Goal: Download file/media

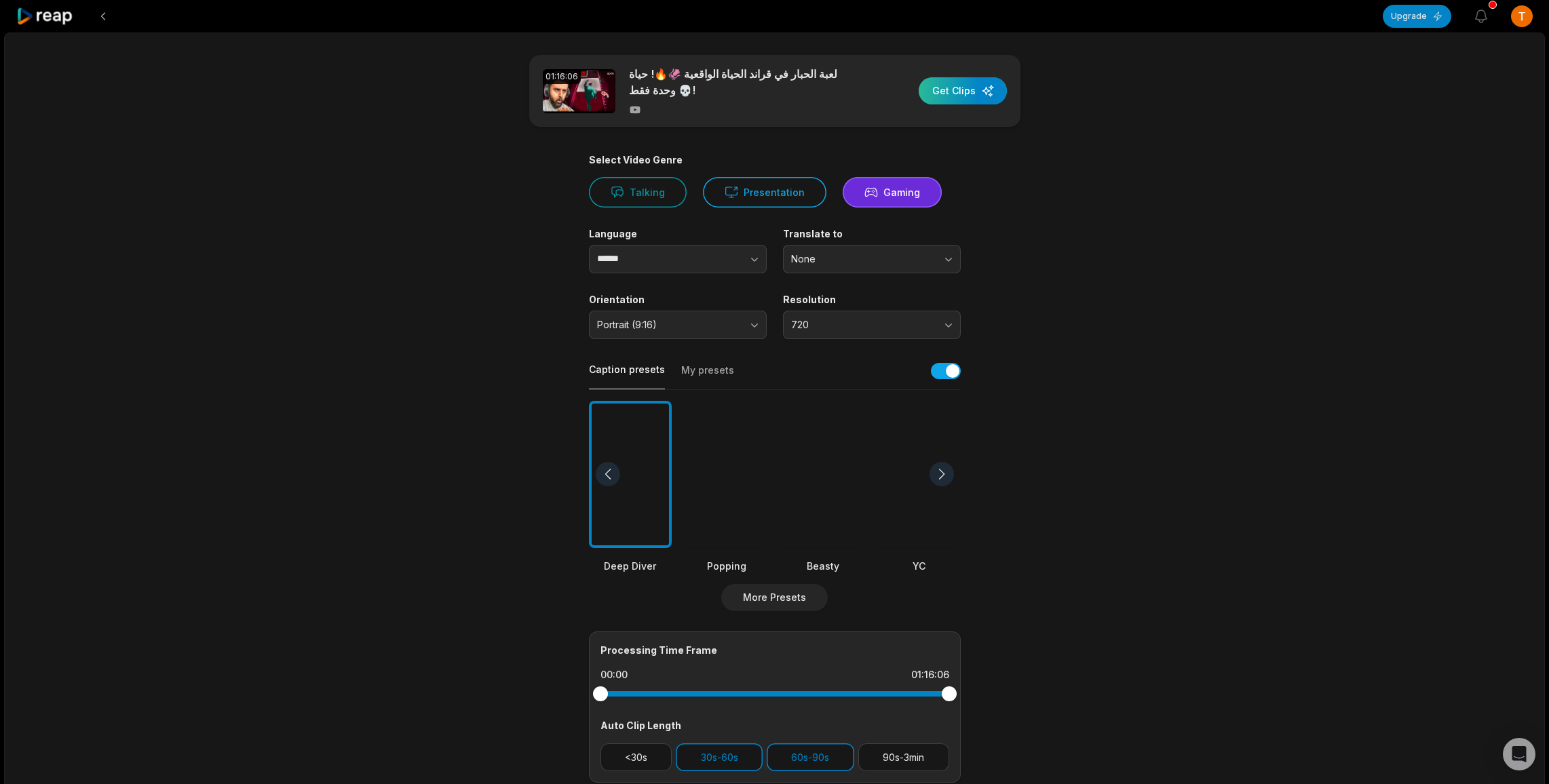
click at [956, 93] on div "button" at bounding box center [963, 90] width 89 height 28
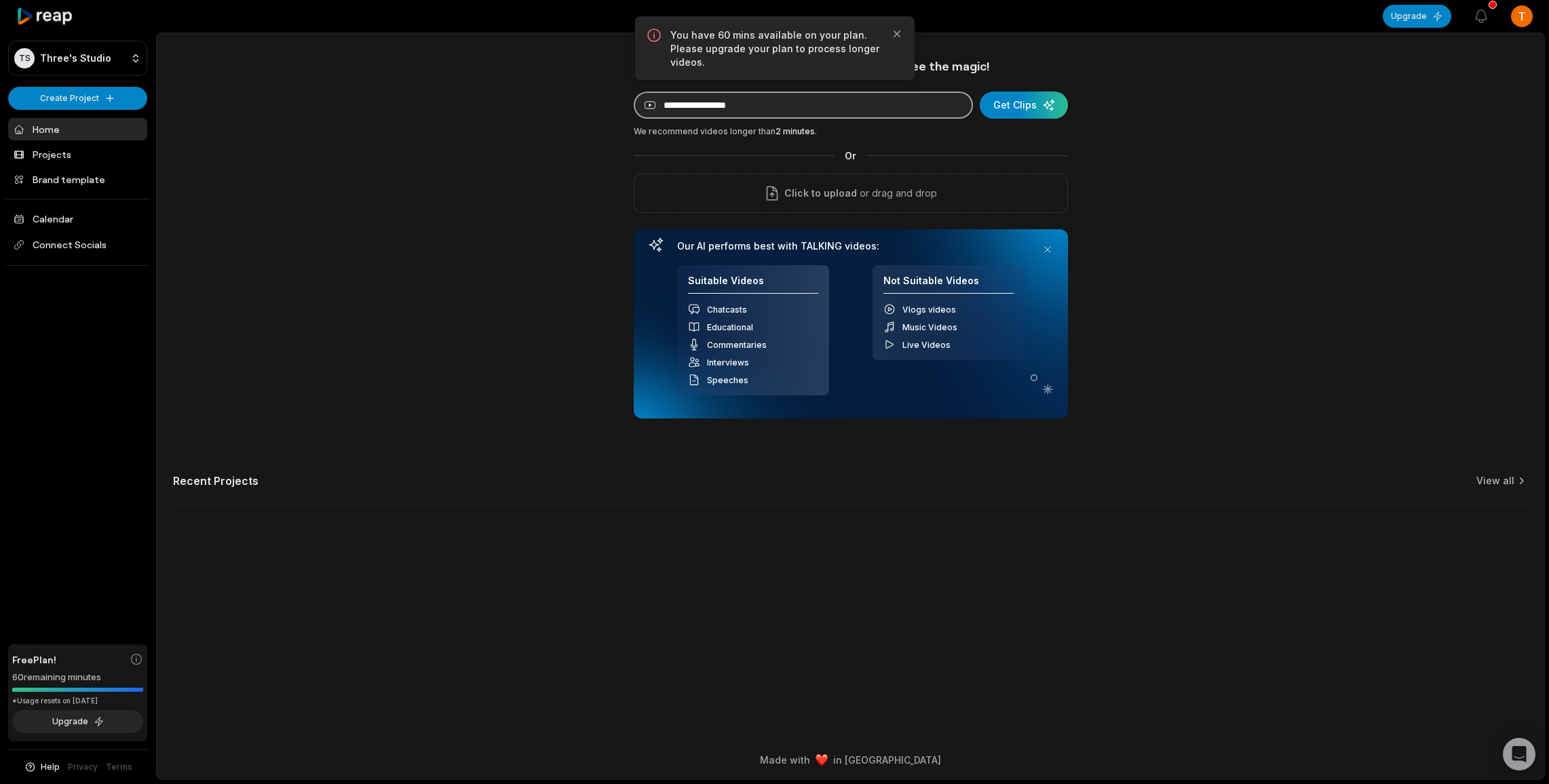
click at [812, 104] on input at bounding box center [804, 105] width 339 height 28
paste input "**********"
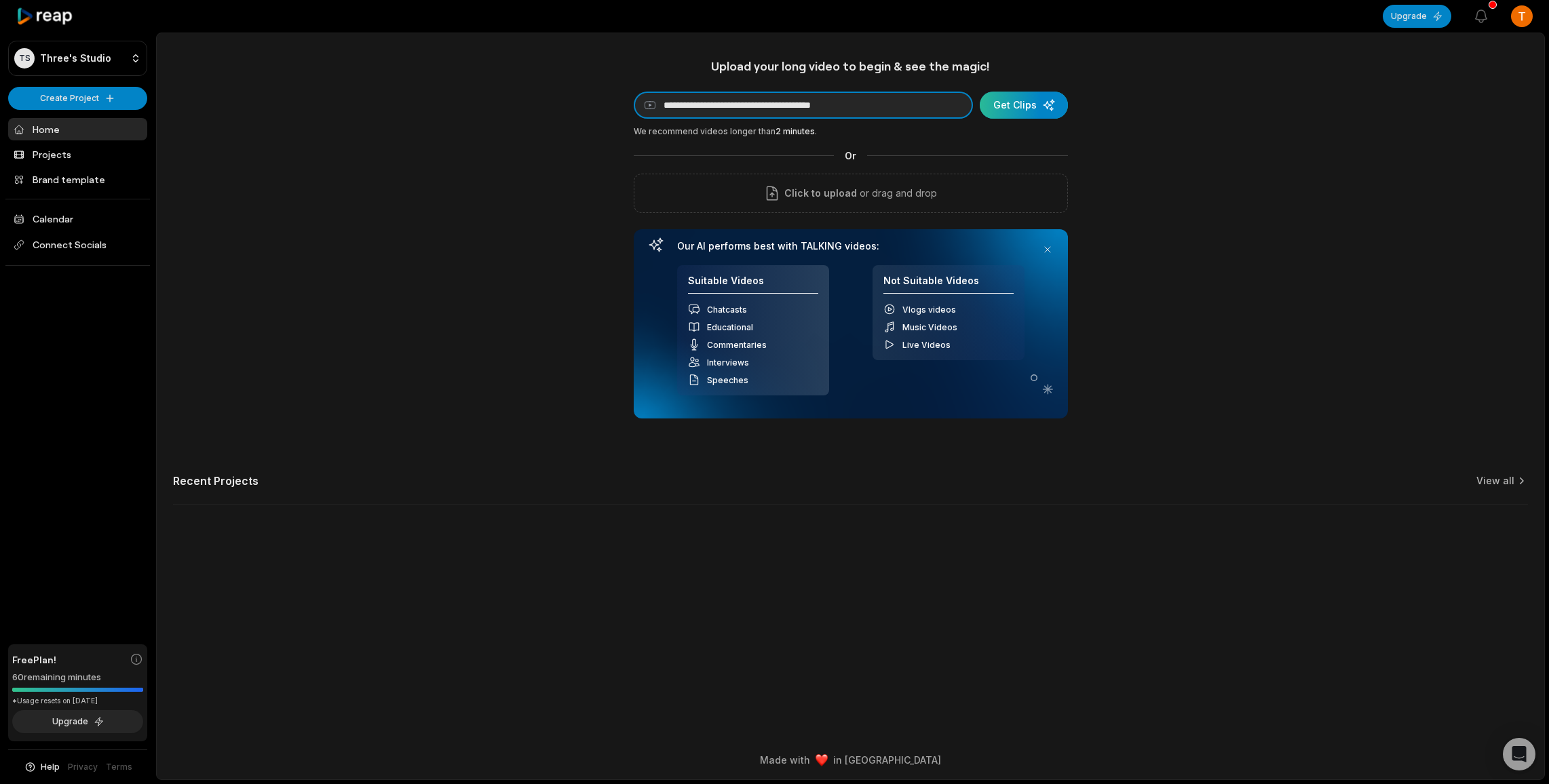
type input "**********"
click at [1061, 98] on div "submit" at bounding box center [1023, 105] width 89 height 28
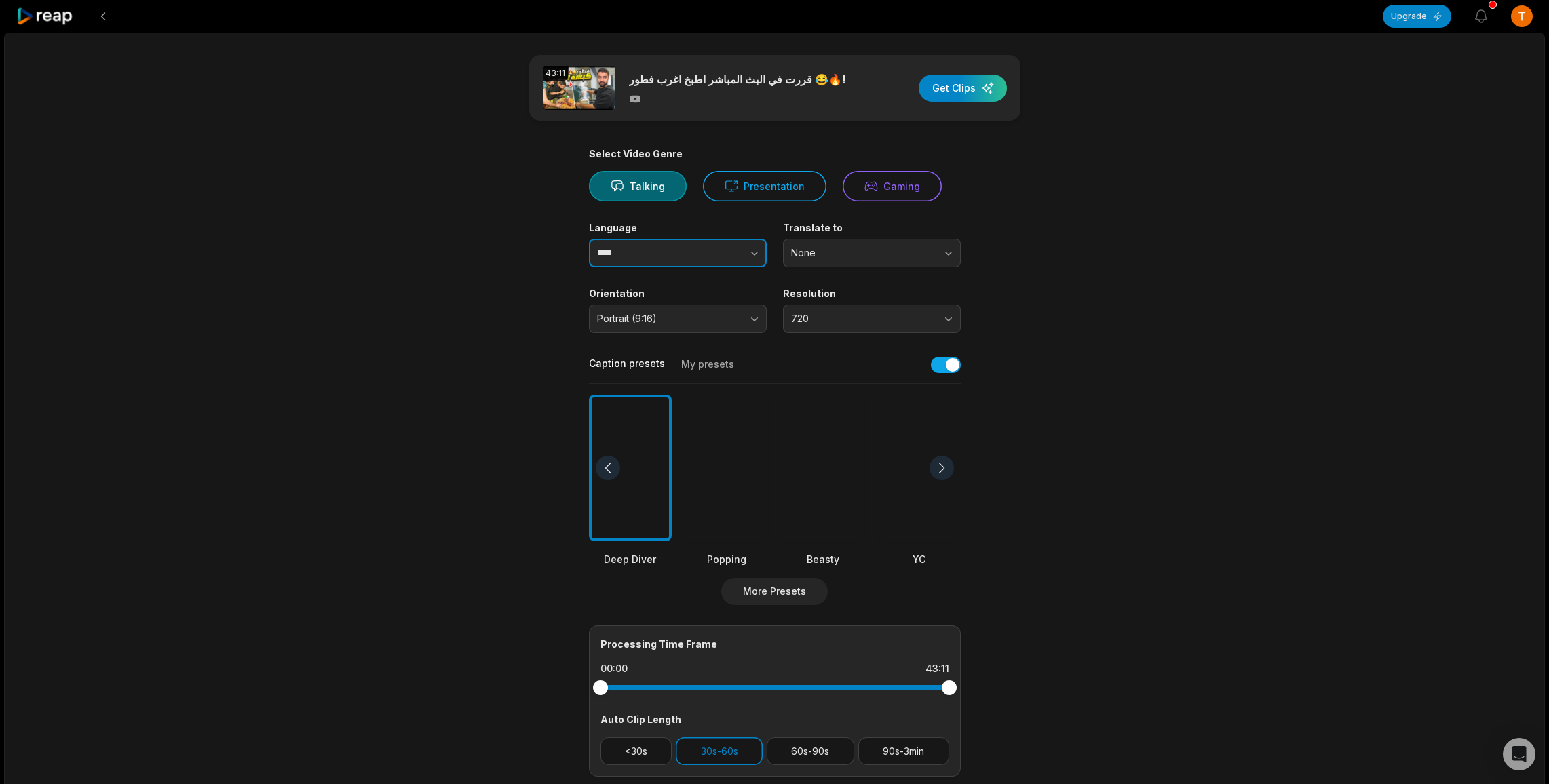
click at [757, 260] on button "button" at bounding box center [726, 253] width 77 height 29
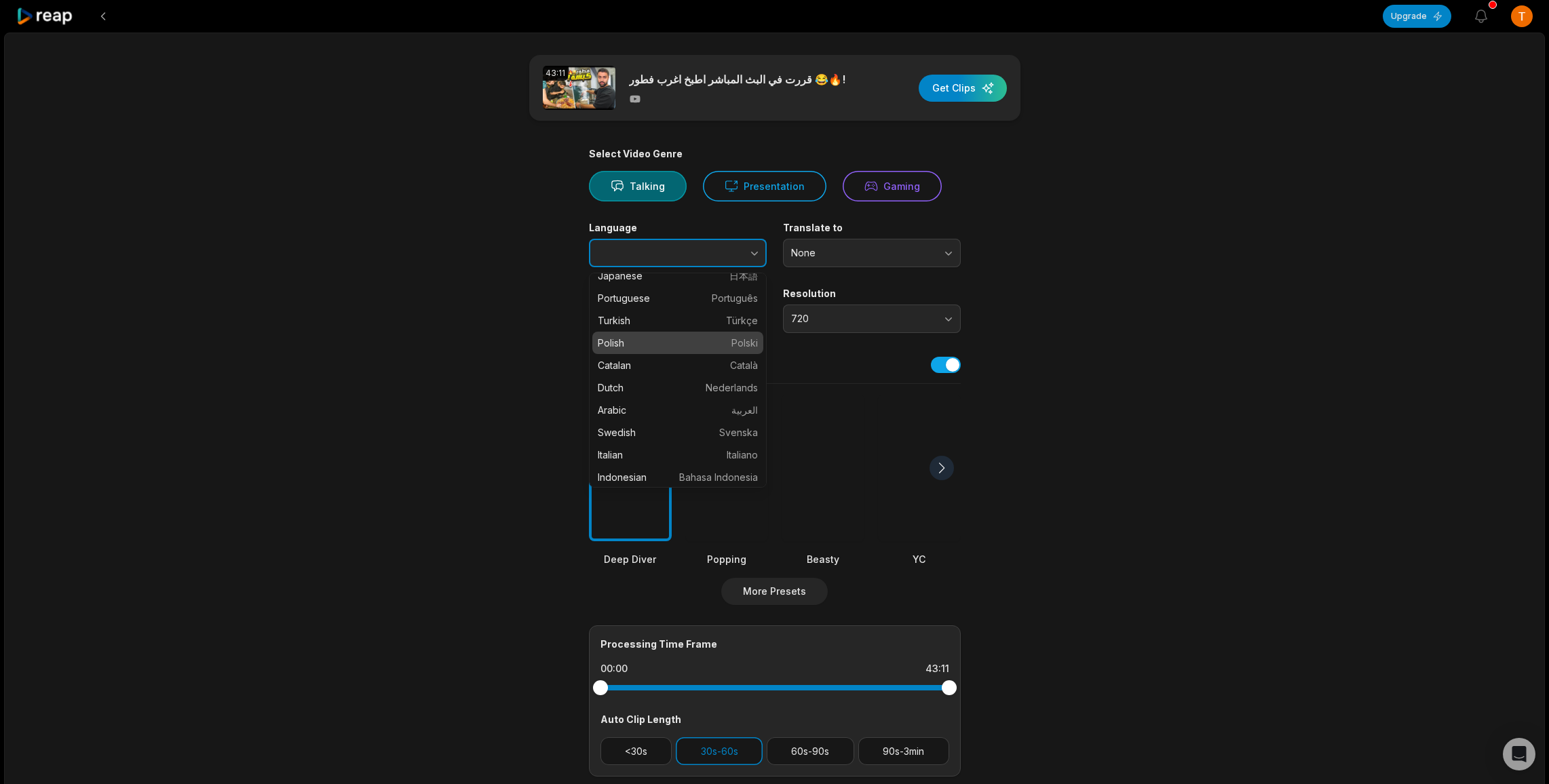
scroll to position [198, 0]
type input "******"
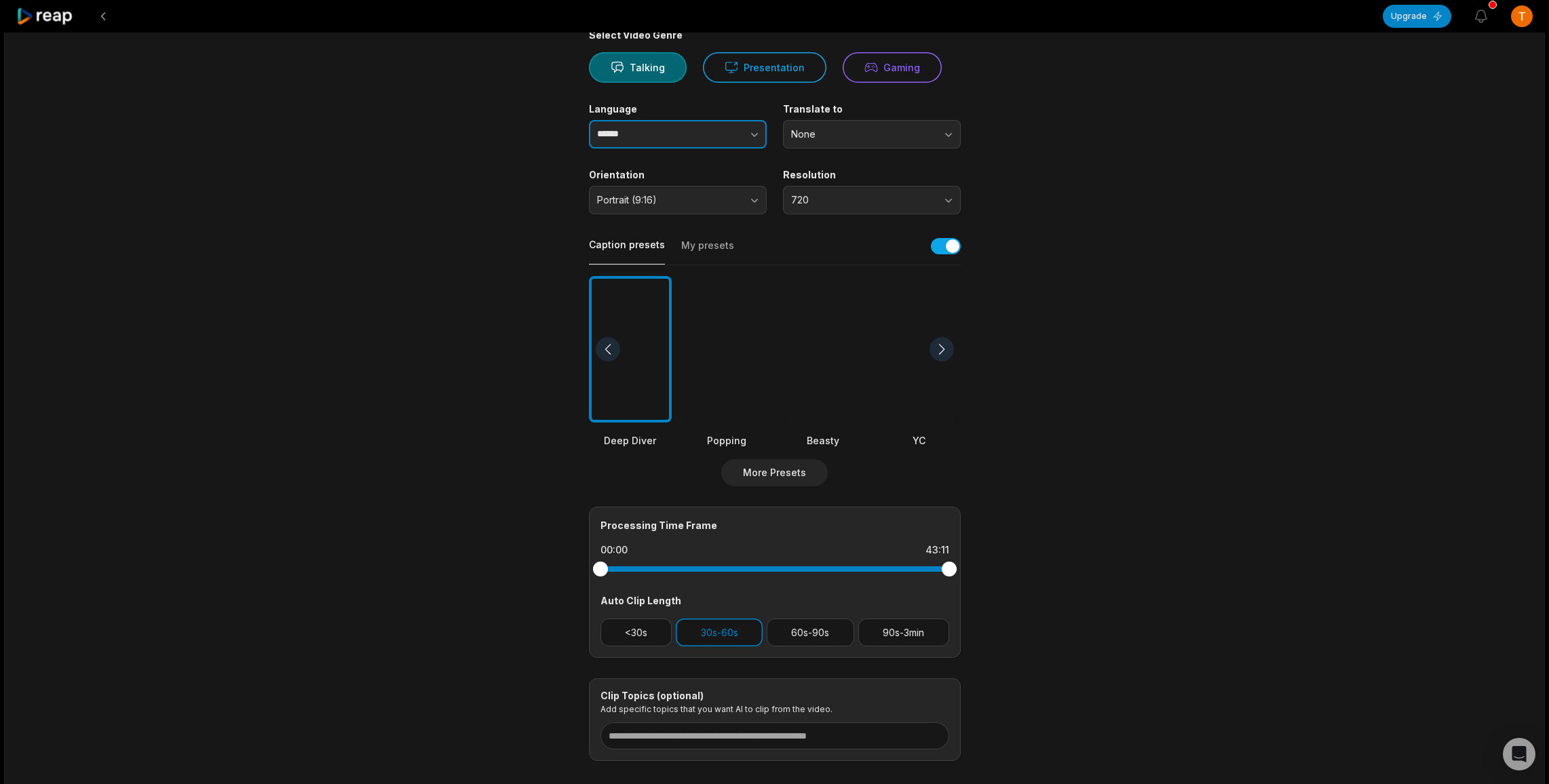
scroll to position [176, 0]
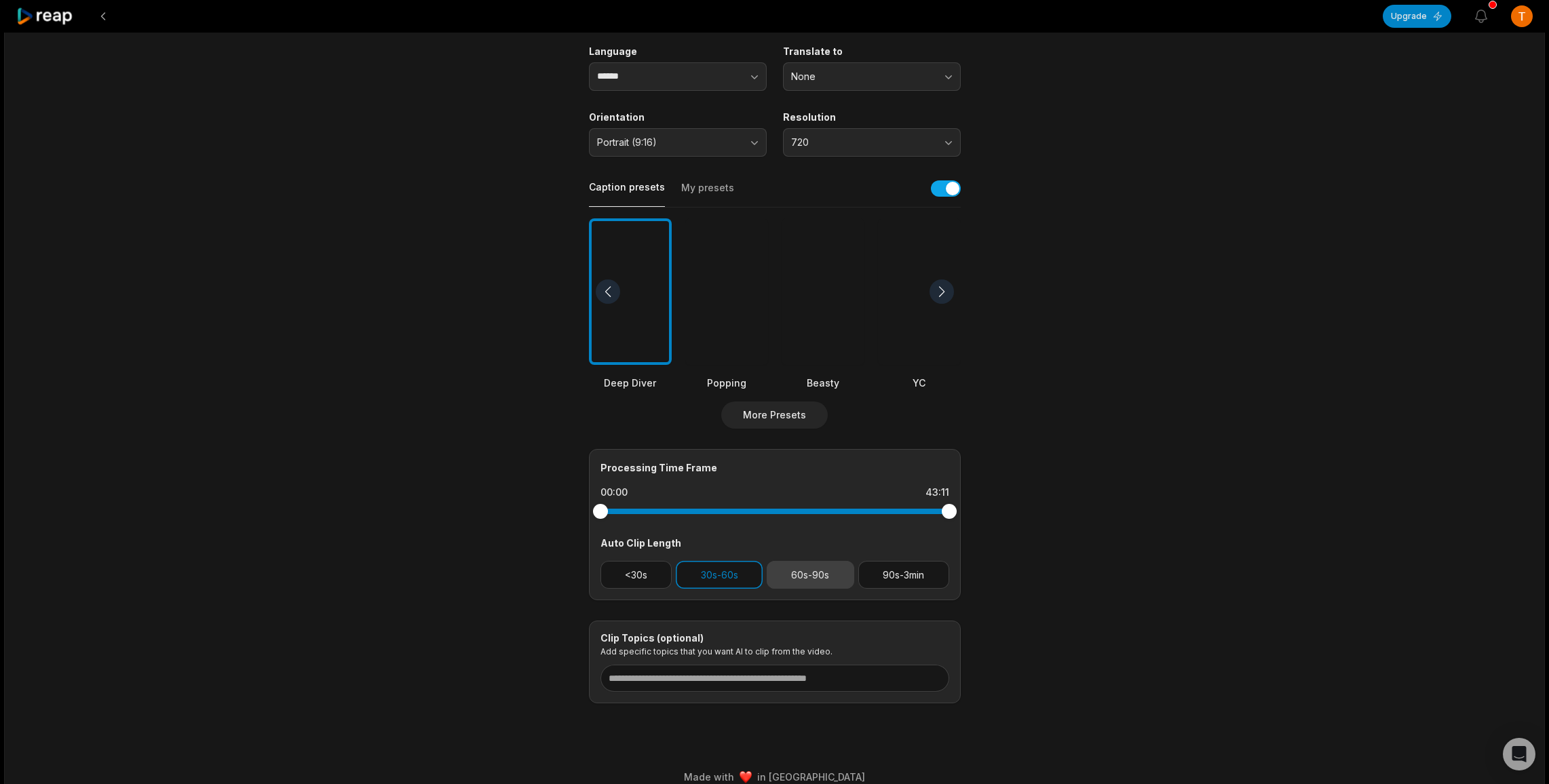
click at [823, 579] on button "60s-90s" at bounding box center [810, 574] width 88 height 28
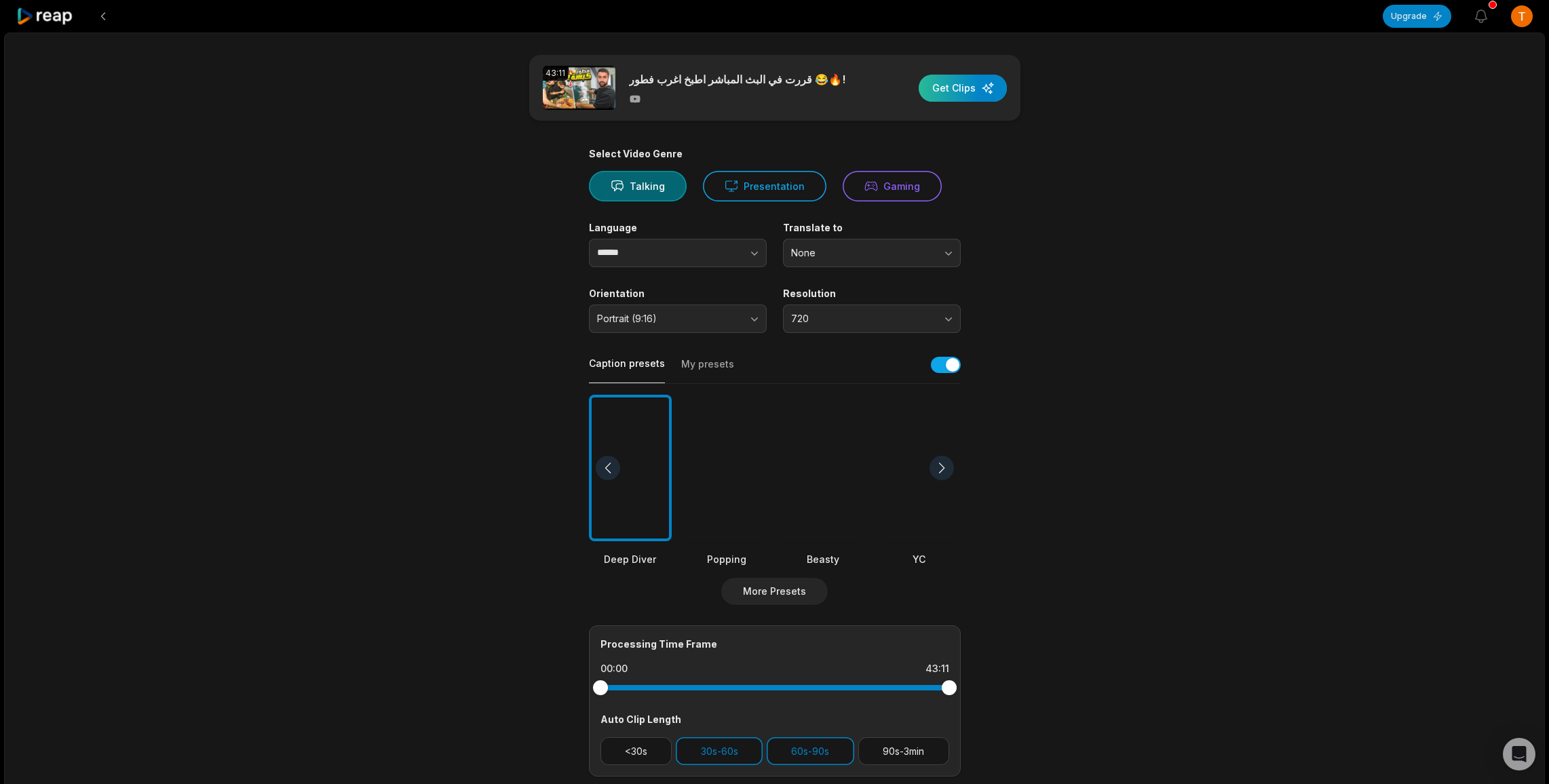
click at [946, 88] on div "button" at bounding box center [963, 88] width 89 height 28
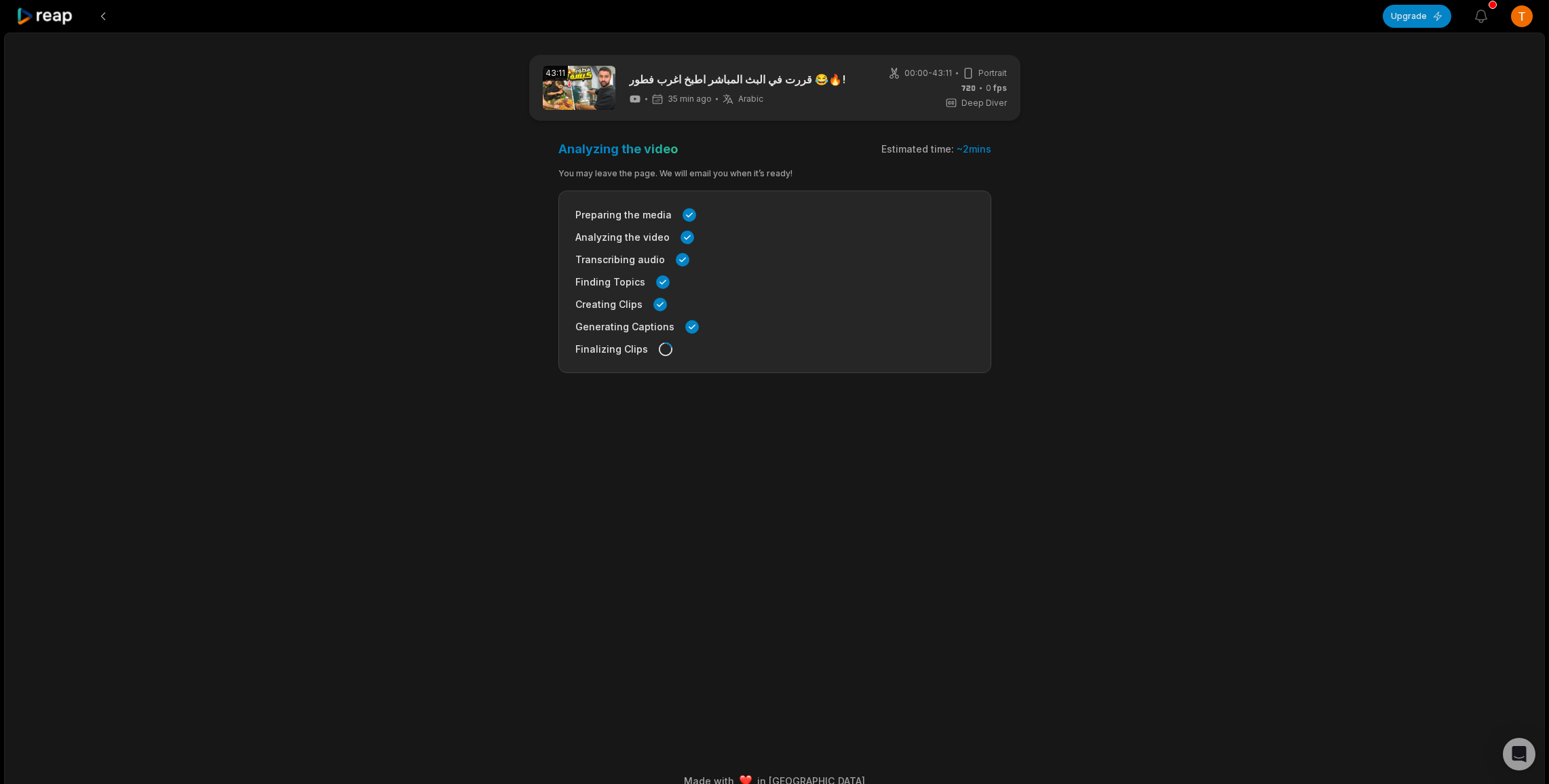
click at [685, 317] on div "Preparing the media Analyzing the video Transcribing audio Finding Topics Creat…" at bounding box center [774, 282] width 433 height 183
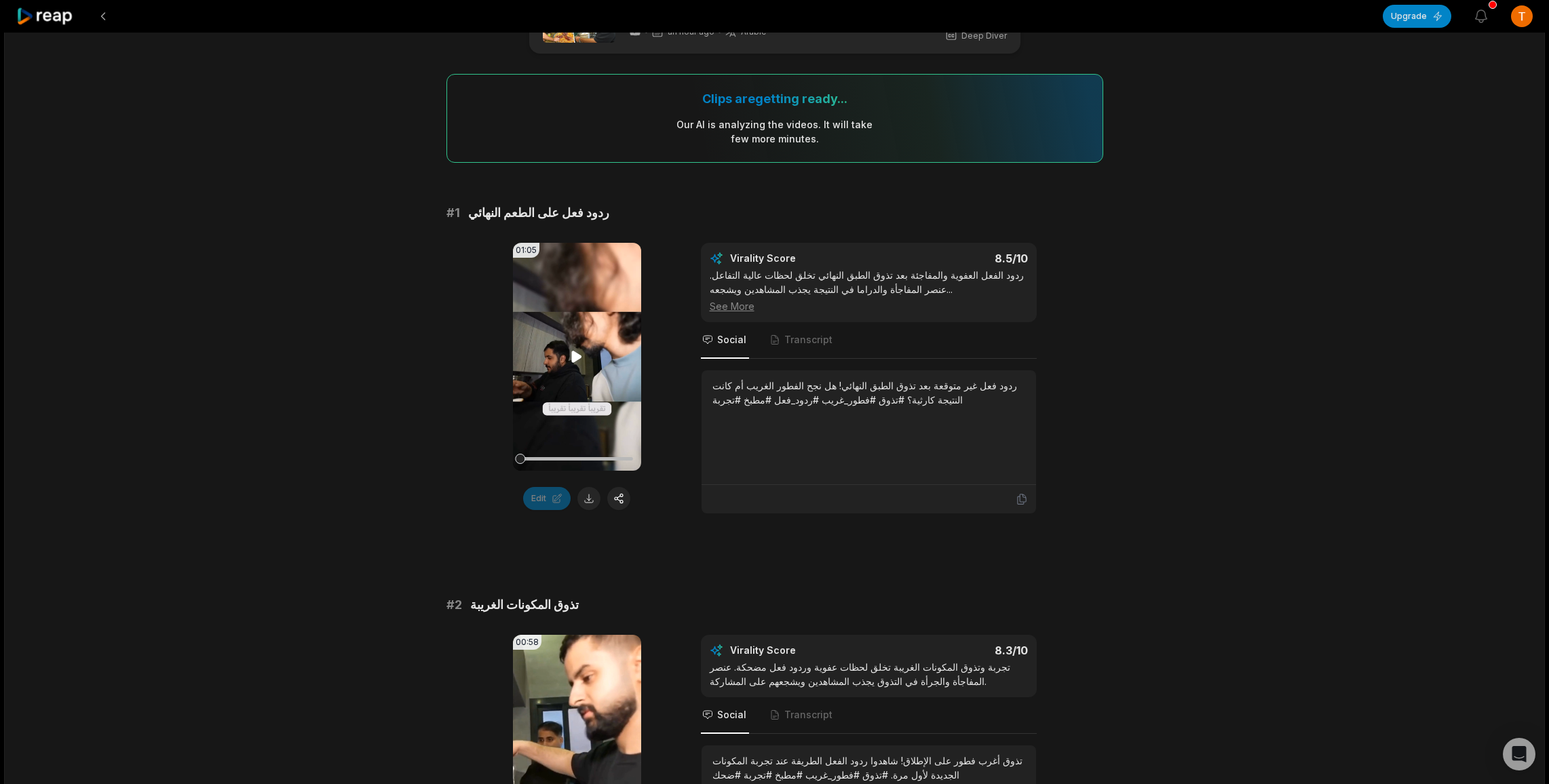
scroll to position [69, 0]
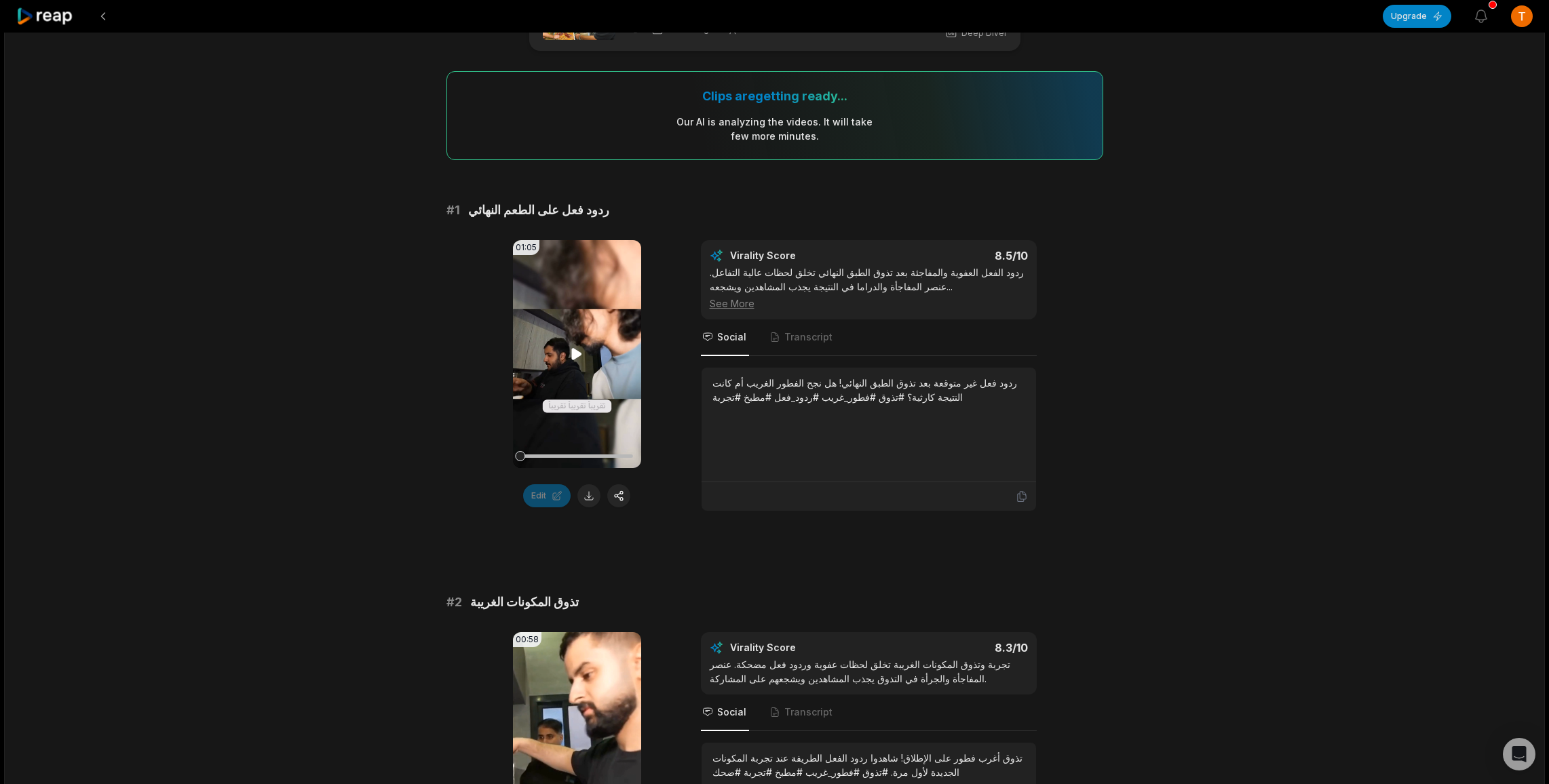
click at [576, 358] on icon at bounding box center [577, 354] width 10 height 11
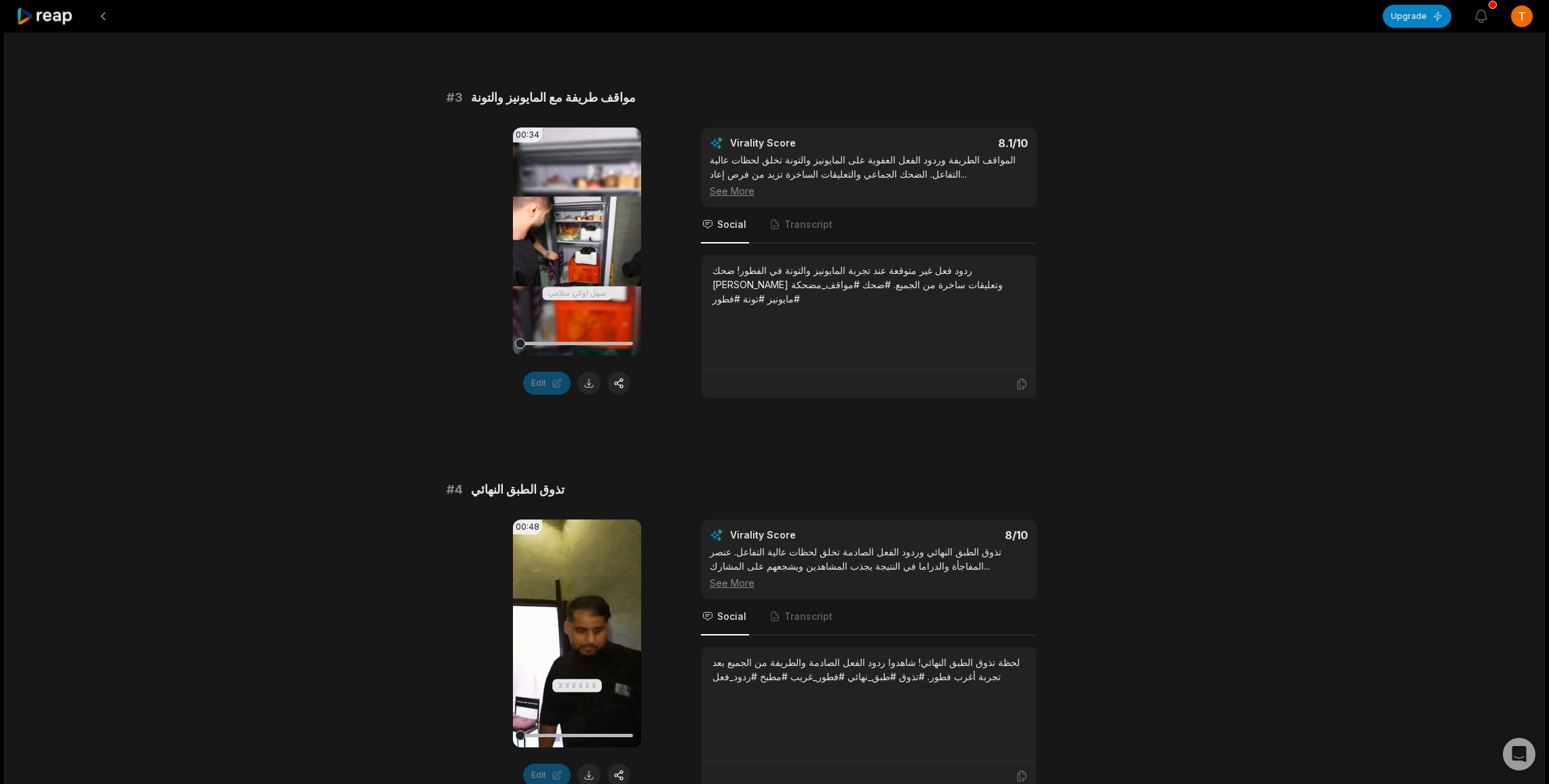
scroll to position [879, 0]
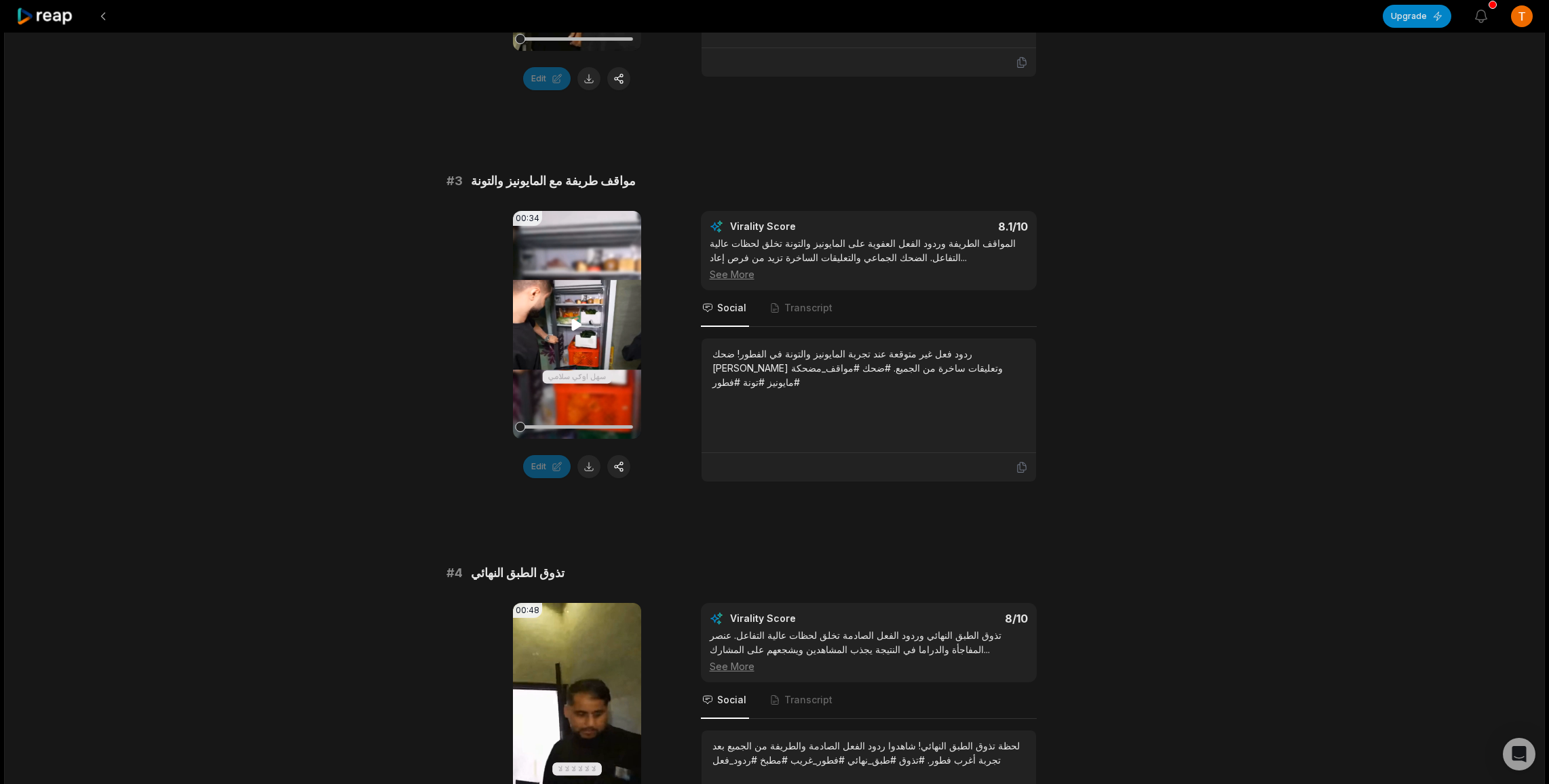
click at [577, 328] on icon at bounding box center [577, 325] width 10 height 11
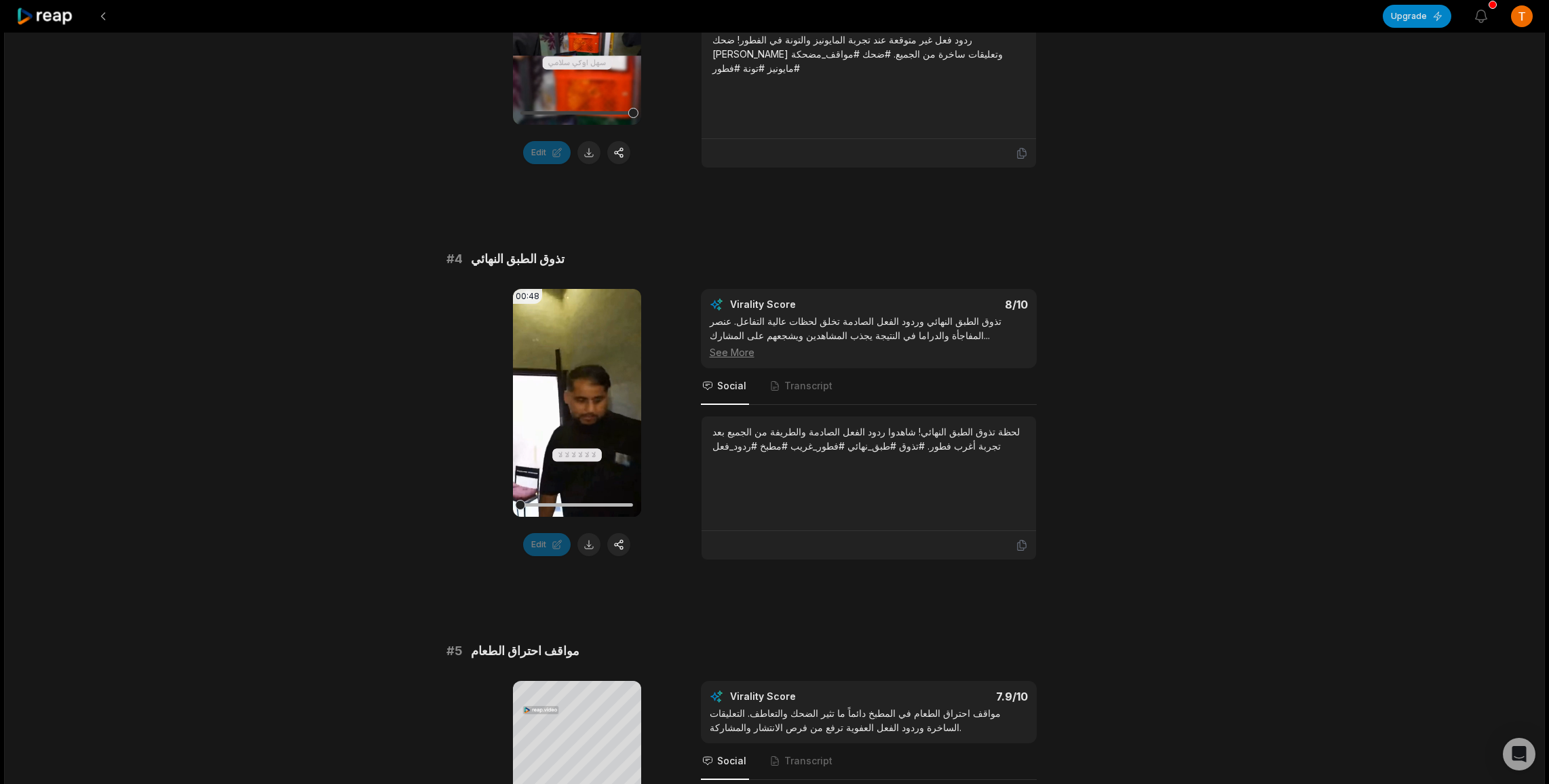
scroll to position [1615, 0]
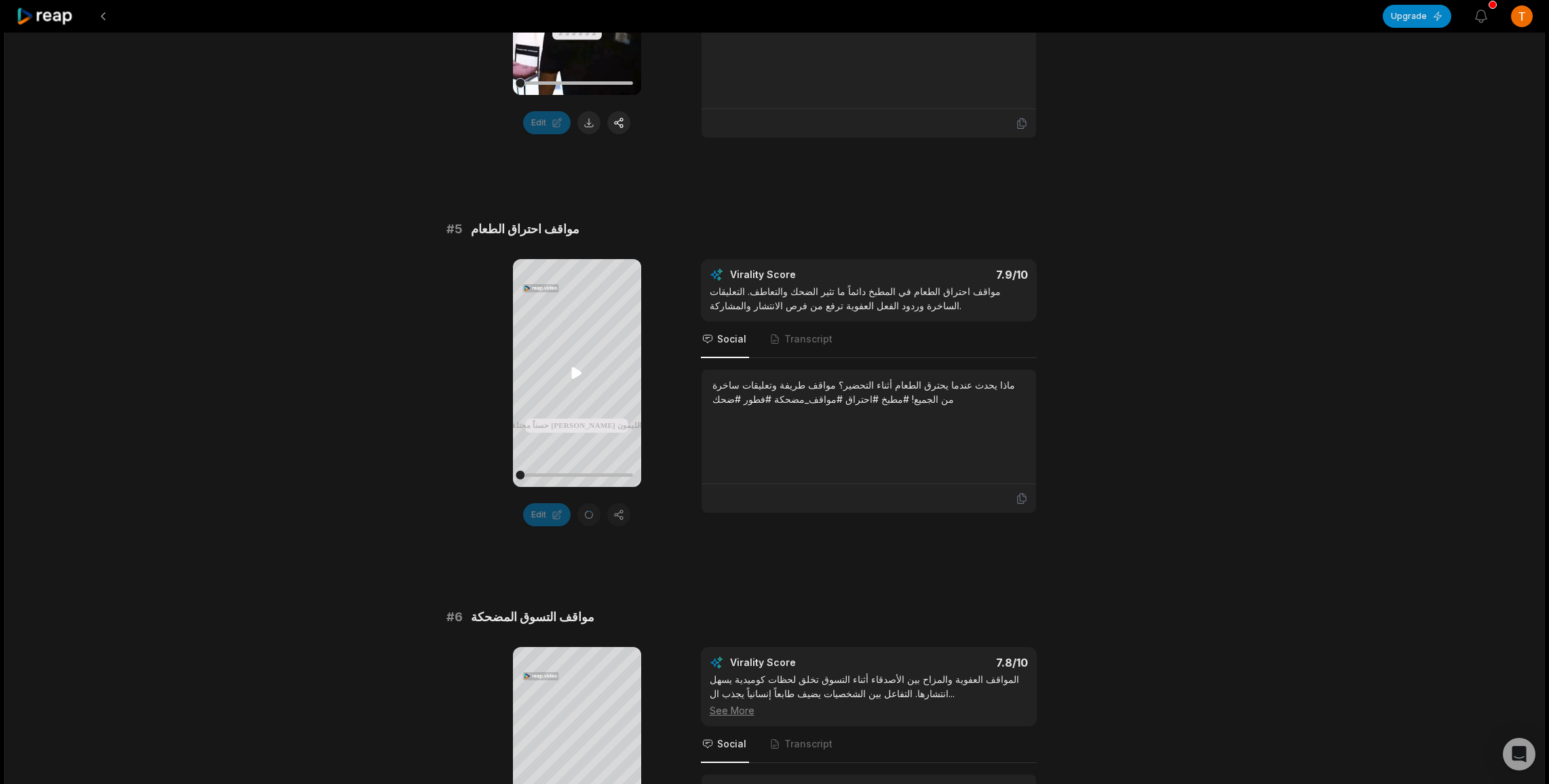
click at [573, 374] on icon at bounding box center [577, 373] width 10 height 11
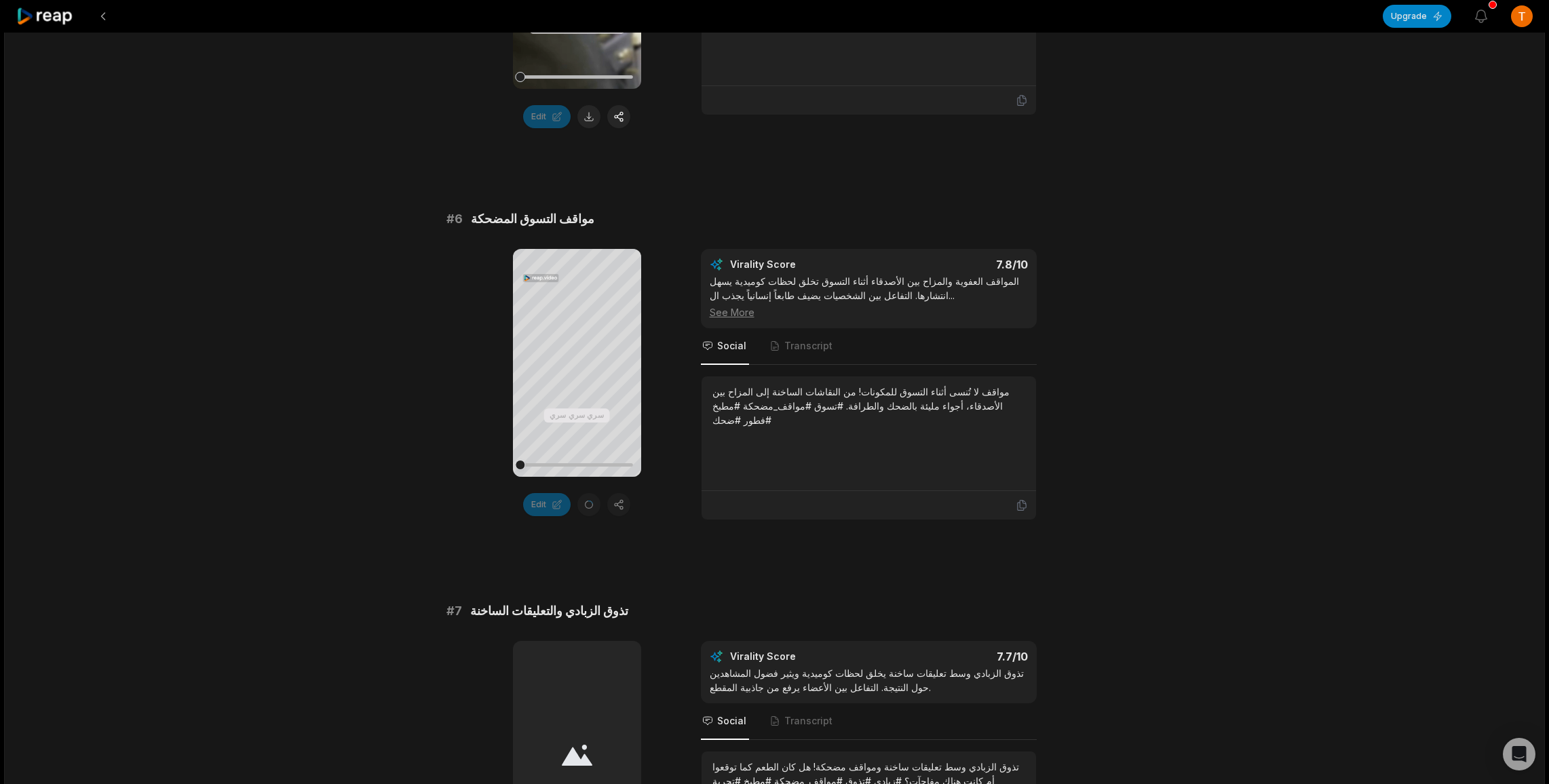
scroll to position [2013, 0]
click at [574, 364] on icon at bounding box center [577, 362] width 10 height 11
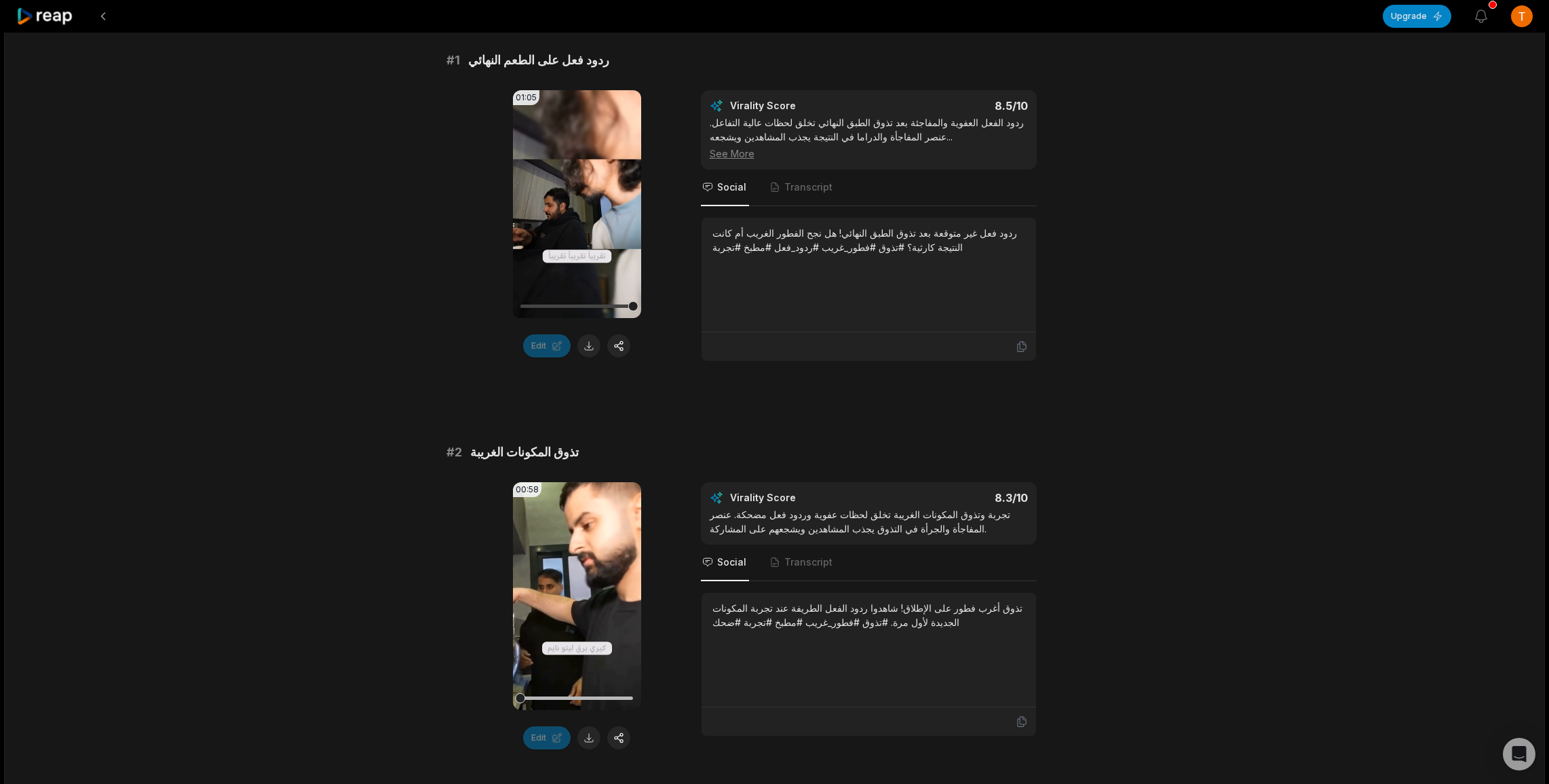
scroll to position [0, 0]
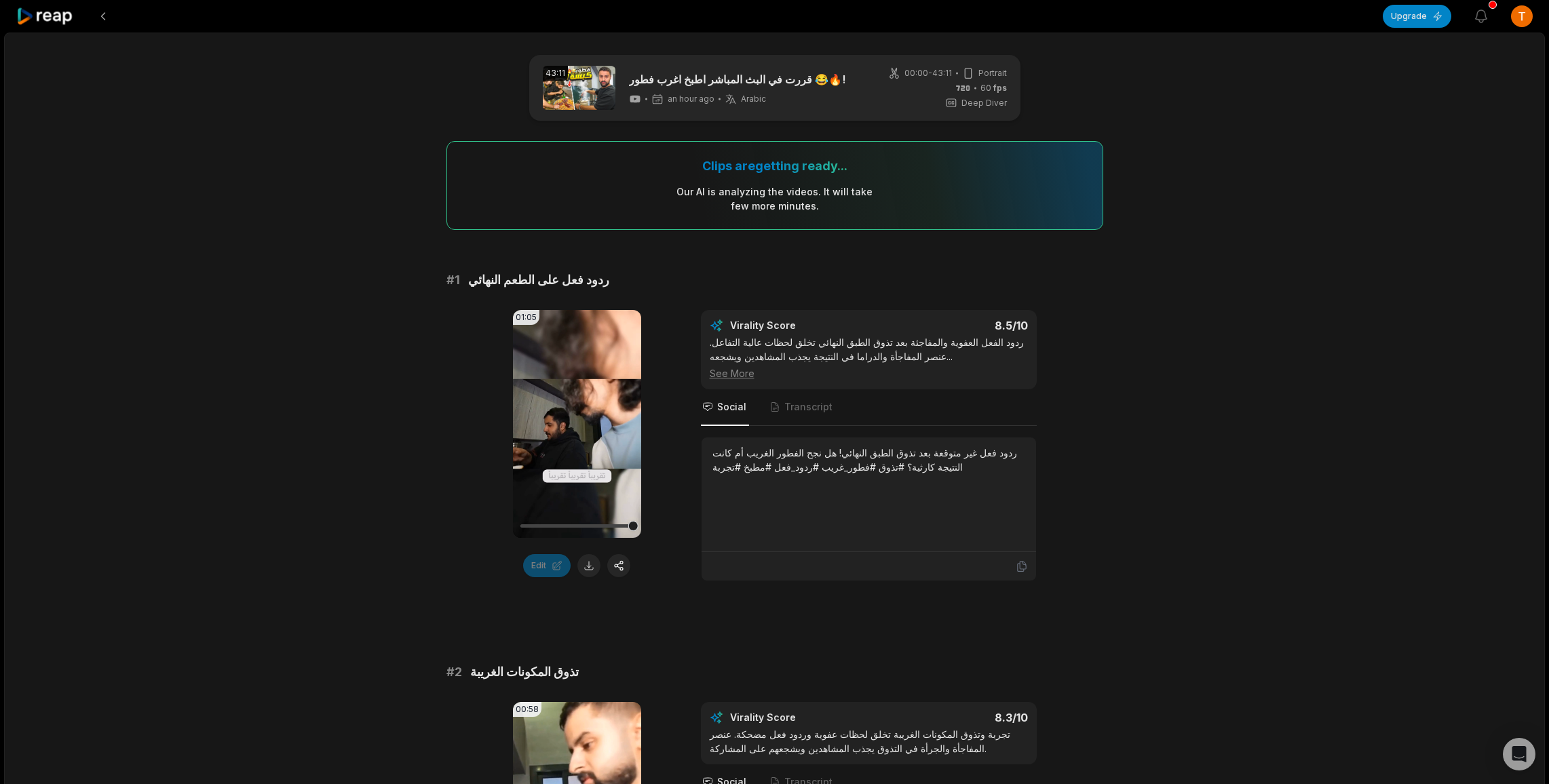
click at [619, 565] on button at bounding box center [619, 565] width 23 height 23
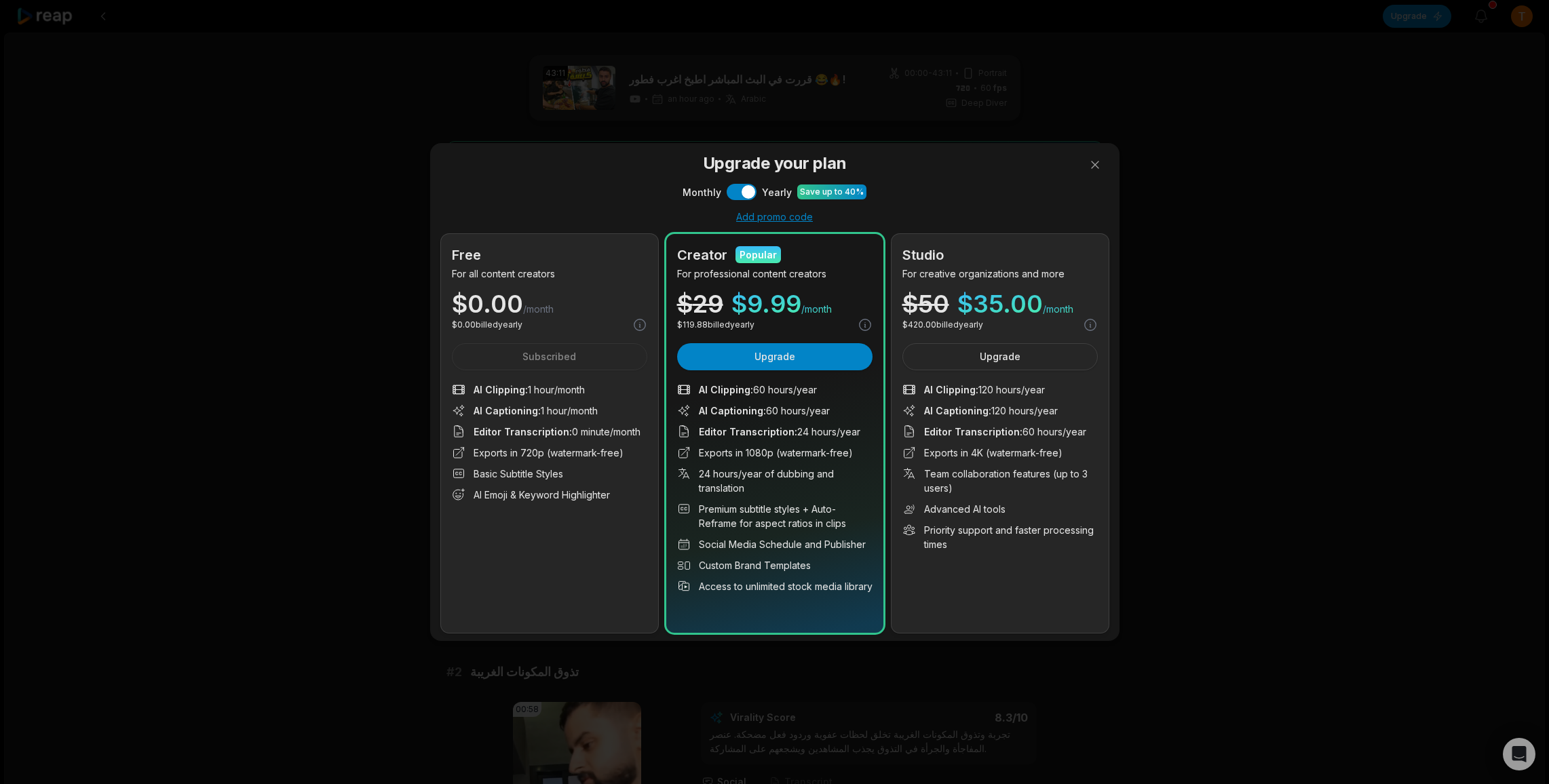
click at [345, 400] on div "Upgrade your plan Monthly Use setting Yearly Save up to 40% Add promo code Free…" at bounding box center [774, 392] width 1549 height 784
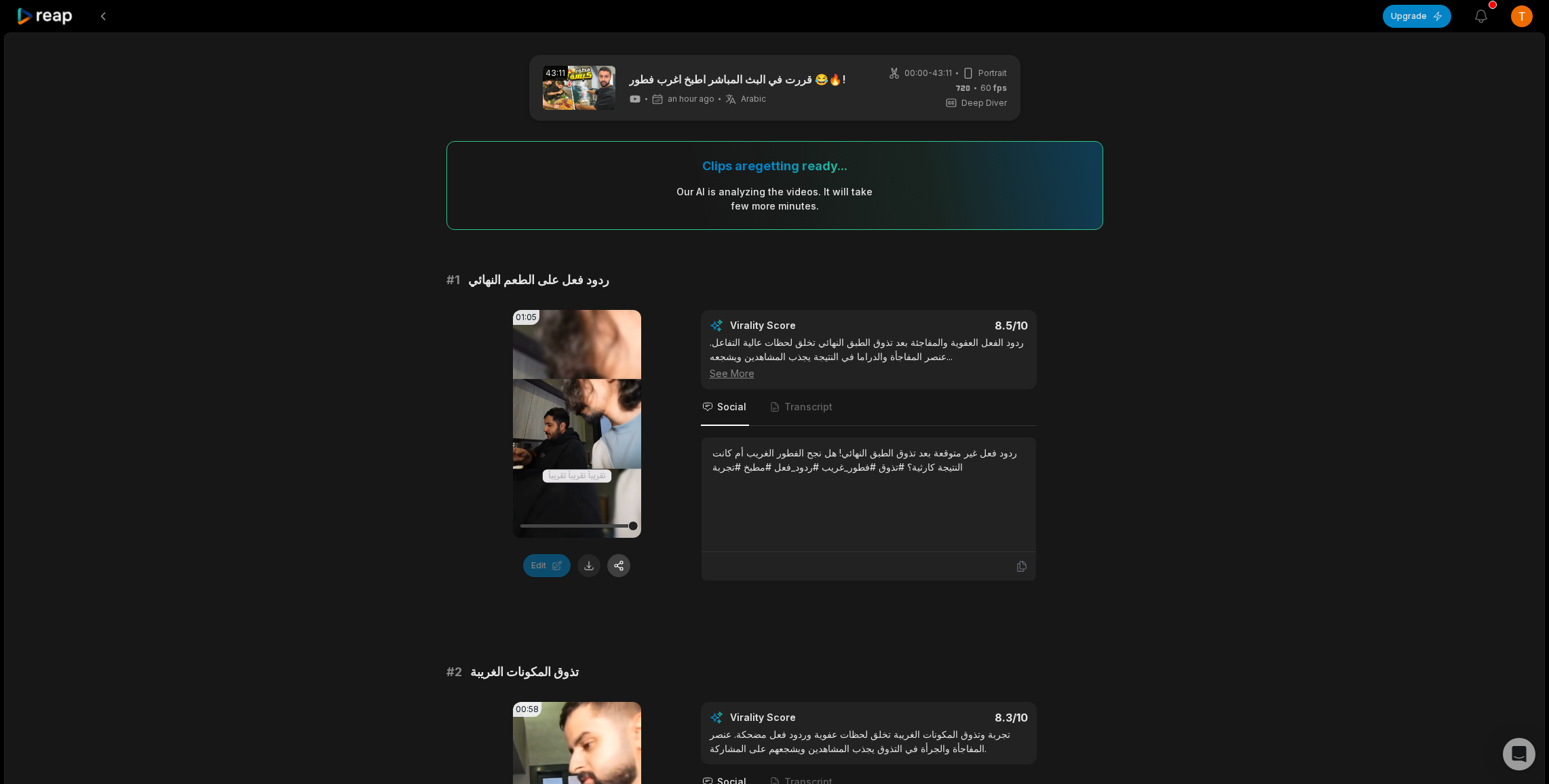
drag, startPoint x: 634, startPoint y: 565, endPoint x: 625, endPoint y: 564, distance: 9.1
click at [626, 564] on div "Edit" at bounding box center [577, 565] width 129 height 23
click at [621, 562] on button at bounding box center [619, 565] width 23 height 23
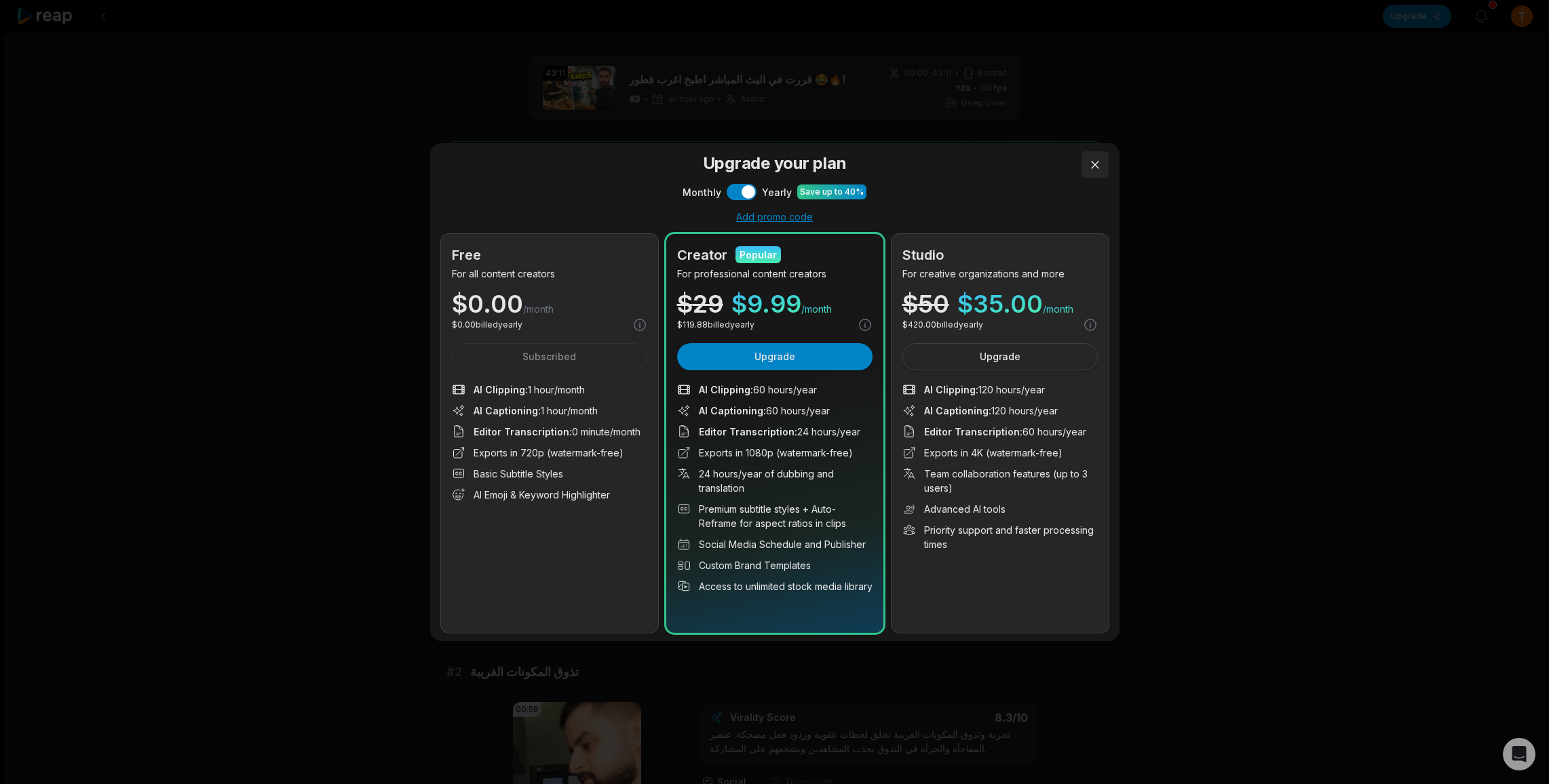
click at [1101, 167] on button at bounding box center [1095, 165] width 28 height 28
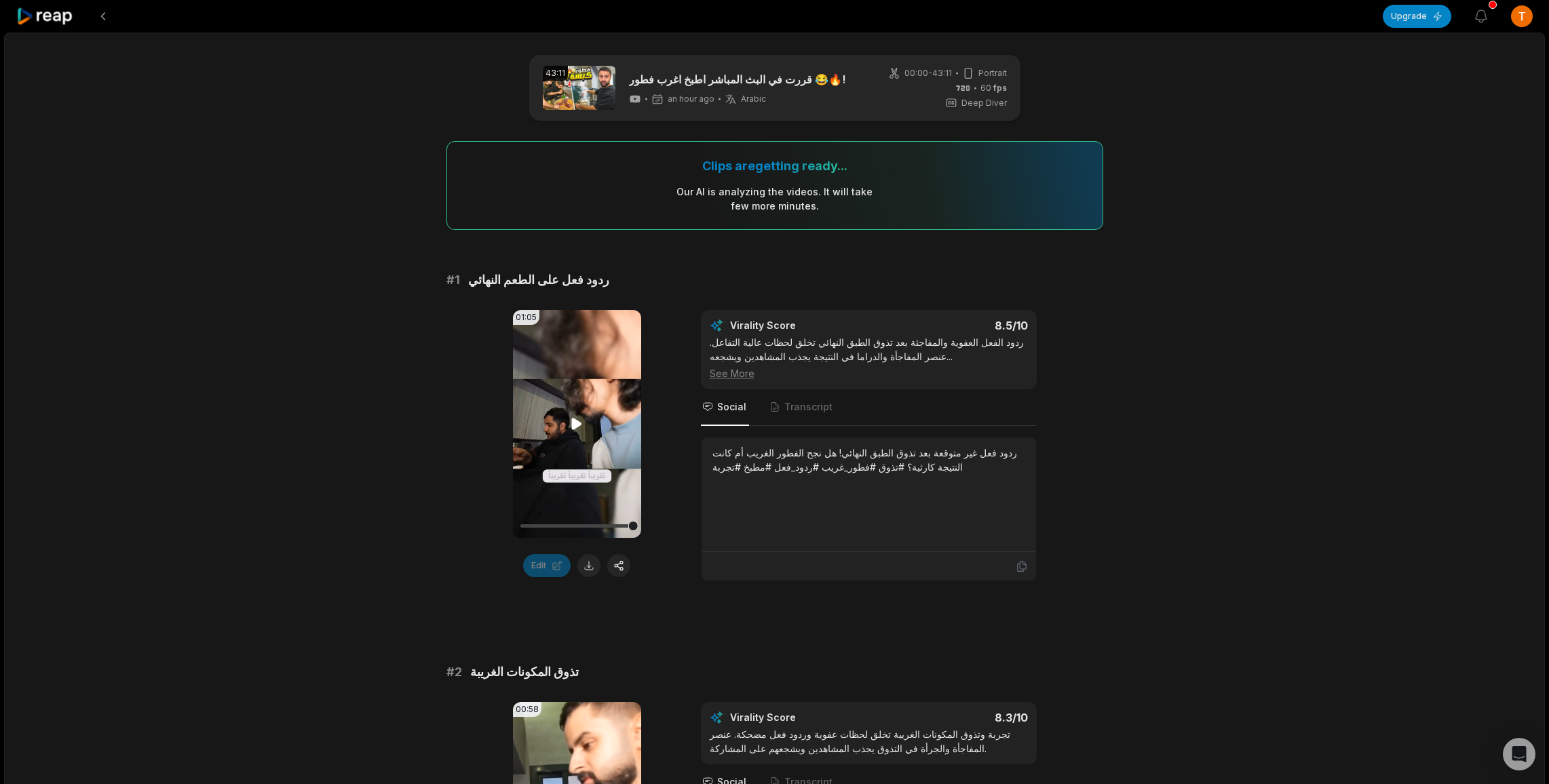
click at [566, 497] on video "Your browser does not support mp4 format." at bounding box center [577, 423] width 129 height 227
click at [565, 499] on video "Your browser does not support mp4 format." at bounding box center [577, 423] width 129 height 227
click at [585, 560] on button at bounding box center [588, 565] width 23 height 23
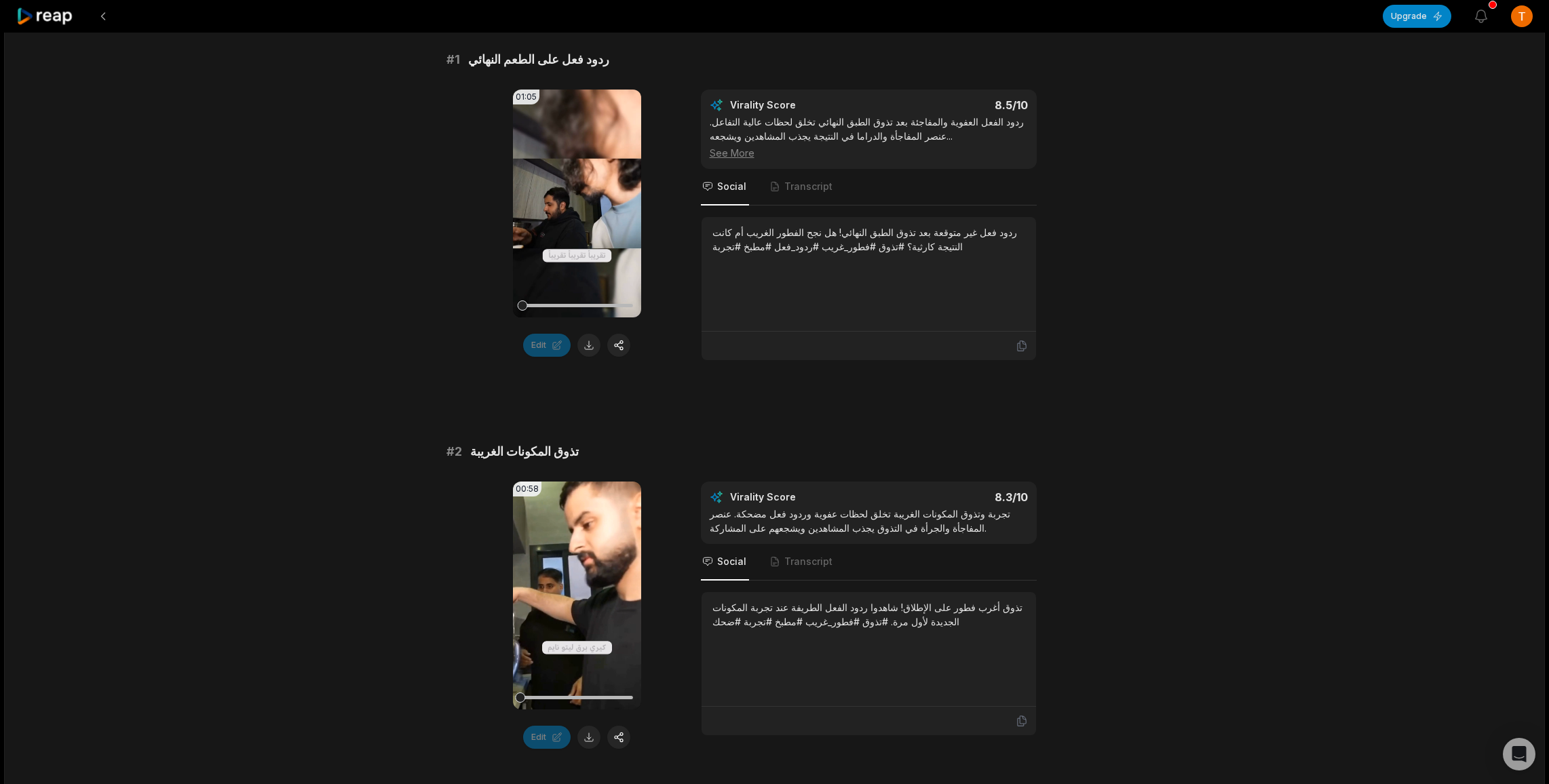
scroll to position [221, 0]
click at [823, 181] on span "Transcript" at bounding box center [808, 186] width 49 height 13
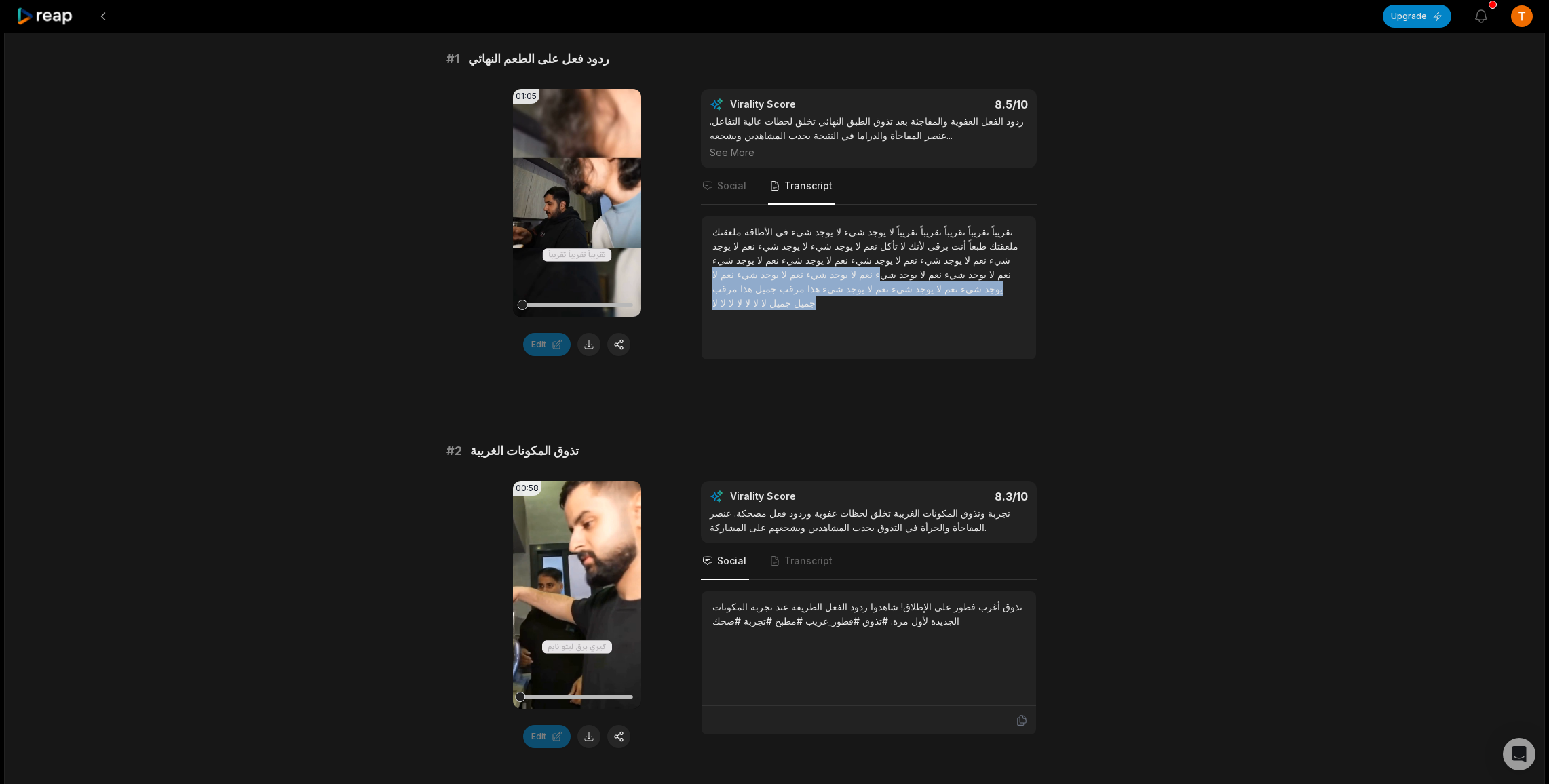
drag, startPoint x: 840, startPoint y: 289, endPoint x: 752, endPoint y: 259, distance: 93.0
click at [753, 259] on div "تقريباً تقريباً تقريباً تقريباً تقريباً لا يوجد شيء لا يوجد شيء في الأطاقة ملعق…" at bounding box center [868, 267] width 313 height 86
click at [843, 285] on div "تقريباً تقريباً تقريباً تقريباً تقريباً لا يوجد شيء لا يوجد شيء في الأطاقة ملعق…" at bounding box center [868, 267] width 313 height 86
drag, startPoint x: 848, startPoint y: 292, endPoint x: 1036, endPoint y: 232, distance: 197.3
click at [1036, 232] on div "تقريباً تقريباً تقريباً تقريباً تقريباً لا يوجد شيء لا يوجد شيء في الأطاقة ملعق…" at bounding box center [868, 288] width 336 height 145
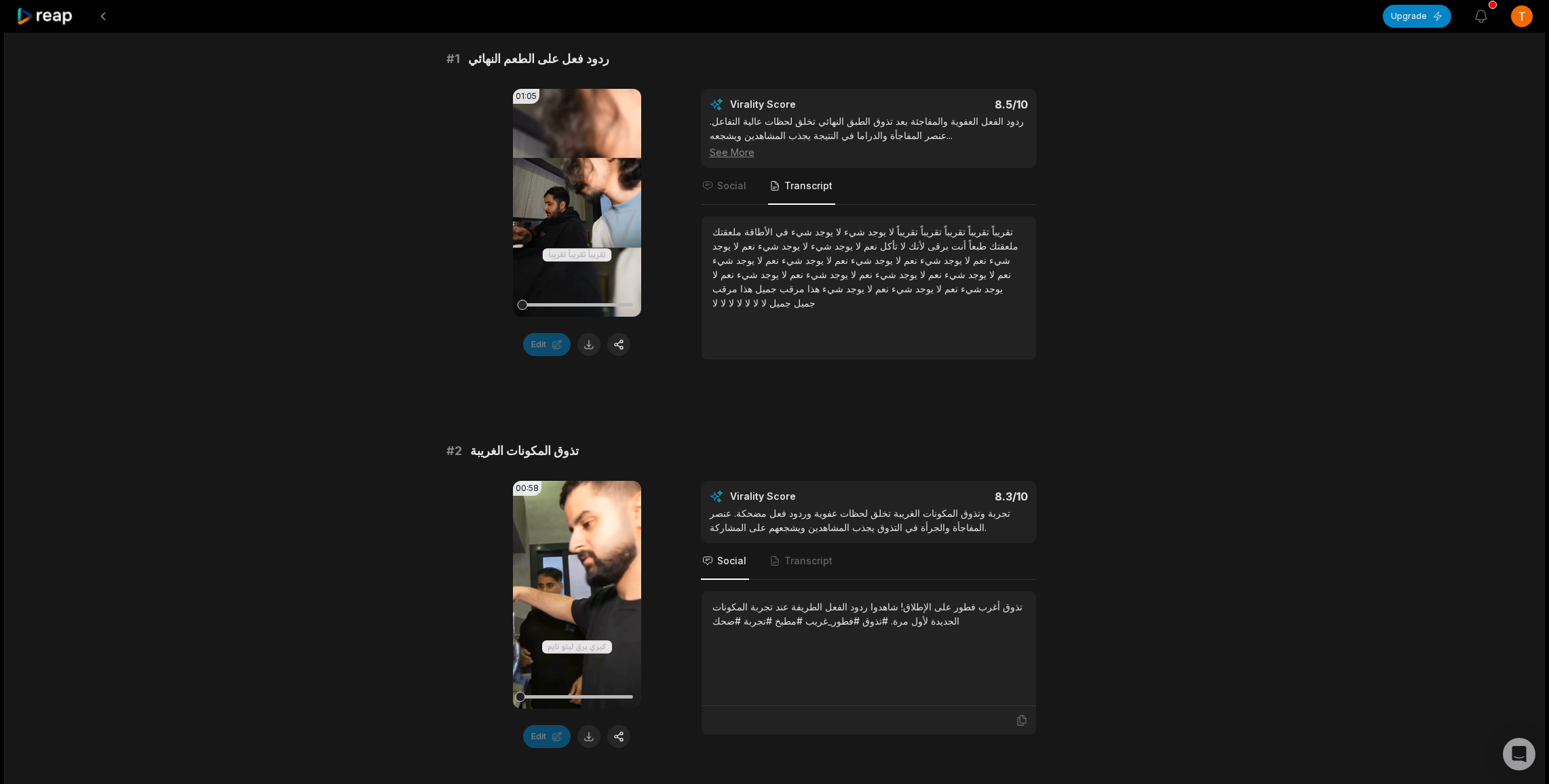
drag, startPoint x: 1036, startPoint y: 232, endPoint x: 990, endPoint y: 232, distance: 46.0
click at [1026, 232] on div "تقريباً تقريباً تقريباً تقريباً تقريباً لا يوجد شيء لا يوجد شيء في الأطاقة ملعق…" at bounding box center [868, 288] width 336 height 145
click at [988, 232] on span "تقريباً" at bounding box center [977, 231] width 24 height 11
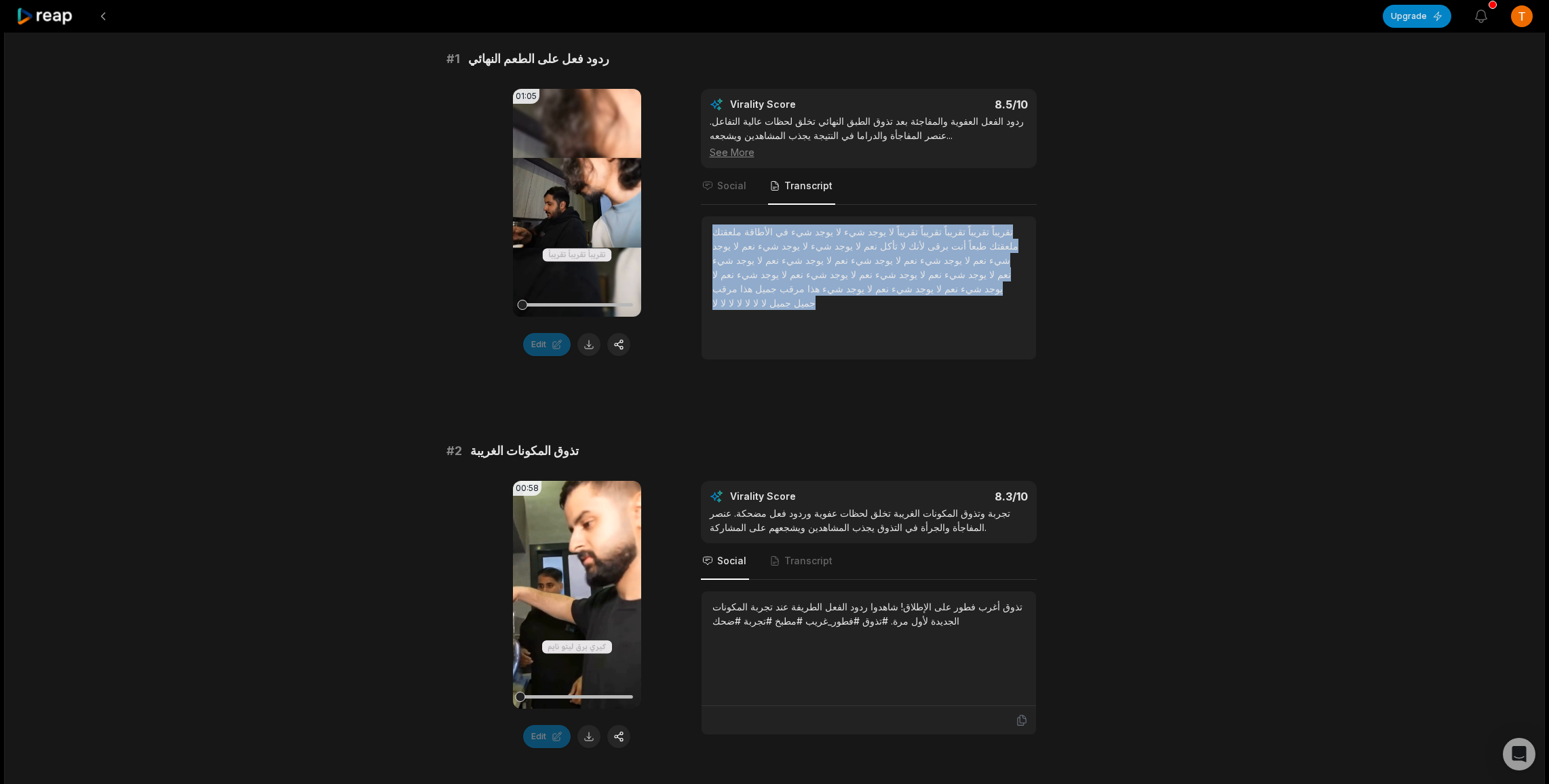
click at [988, 232] on span "تقريباً" at bounding box center [977, 231] width 24 height 11
click at [889, 283] on span "شيء" at bounding box center [901, 288] width 24 height 11
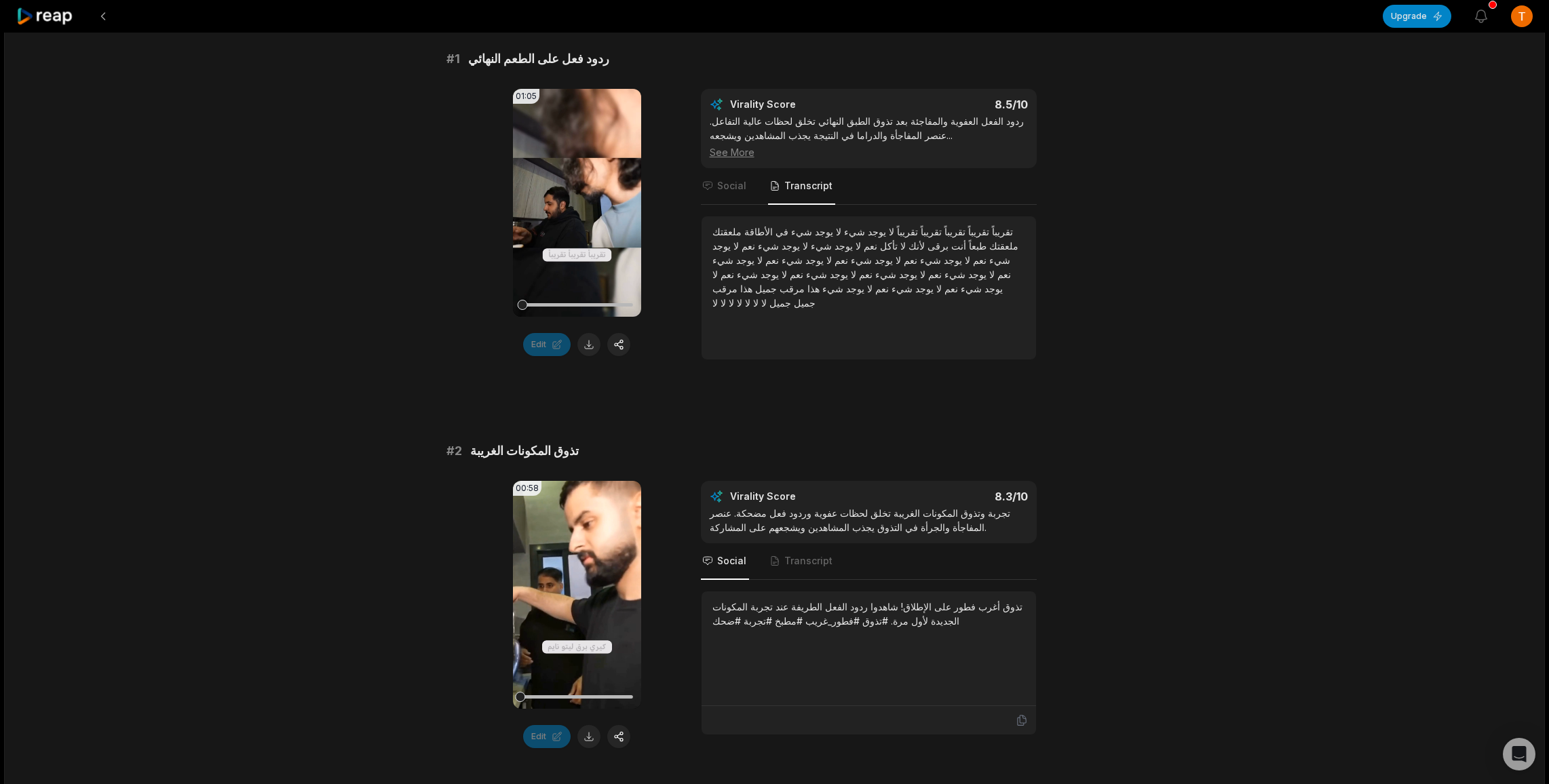
click at [872, 283] on span "نعم" at bounding box center [880, 288] width 16 height 11
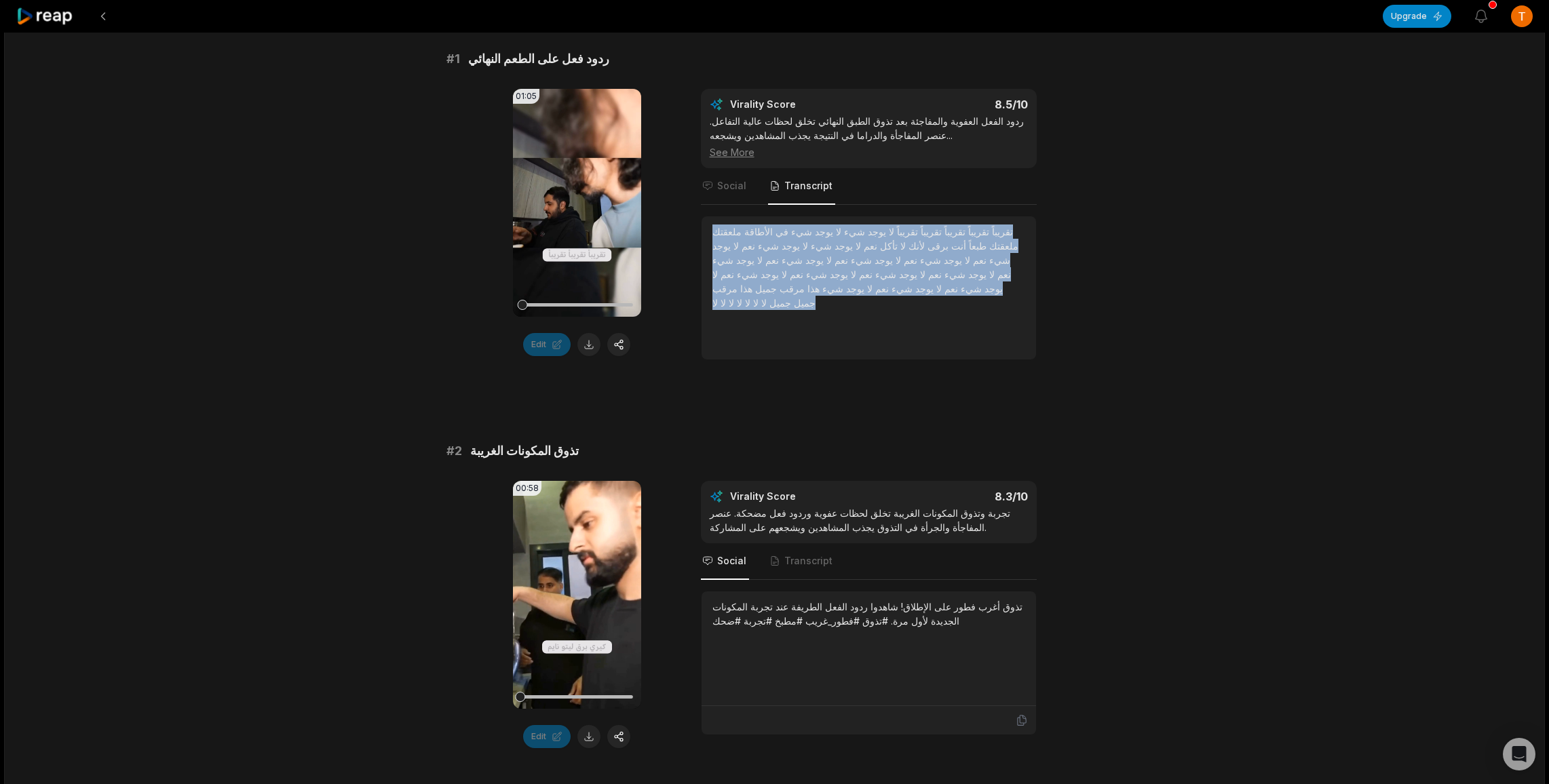
click at [872, 283] on span "نعم" at bounding box center [880, 288] width 16 height 11
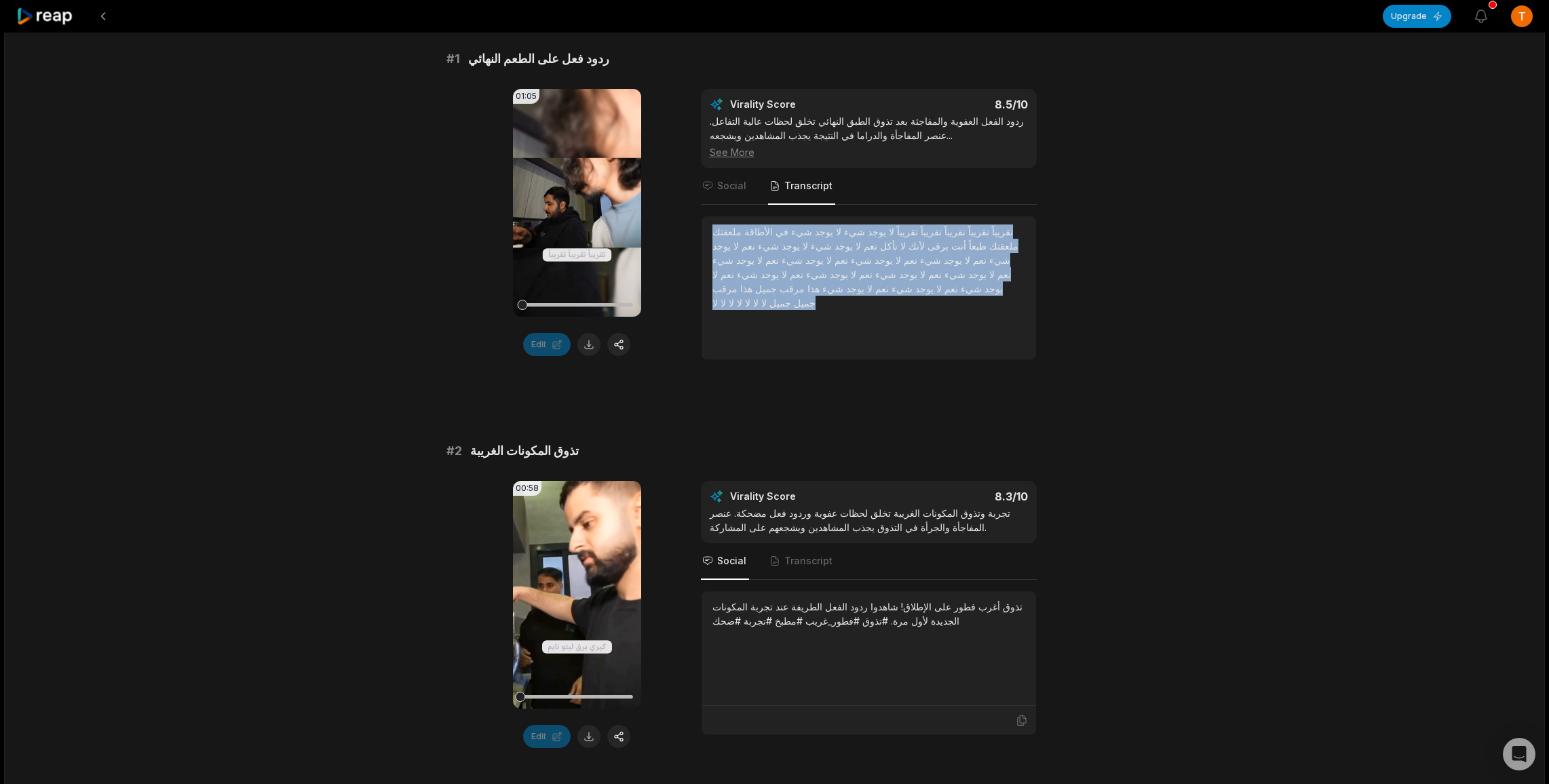
click at [885, 307] on div "تقريباً تقريباً تقريباً تقريباً تقريباً لا يوجد شيء لا يوجد شيء في الأطاقة ملعق…" at bounding box center [868, 287] width 313 height 127
click at [752, 289] on span "هذا" at bounding box center [745, 288] width 15 height 11
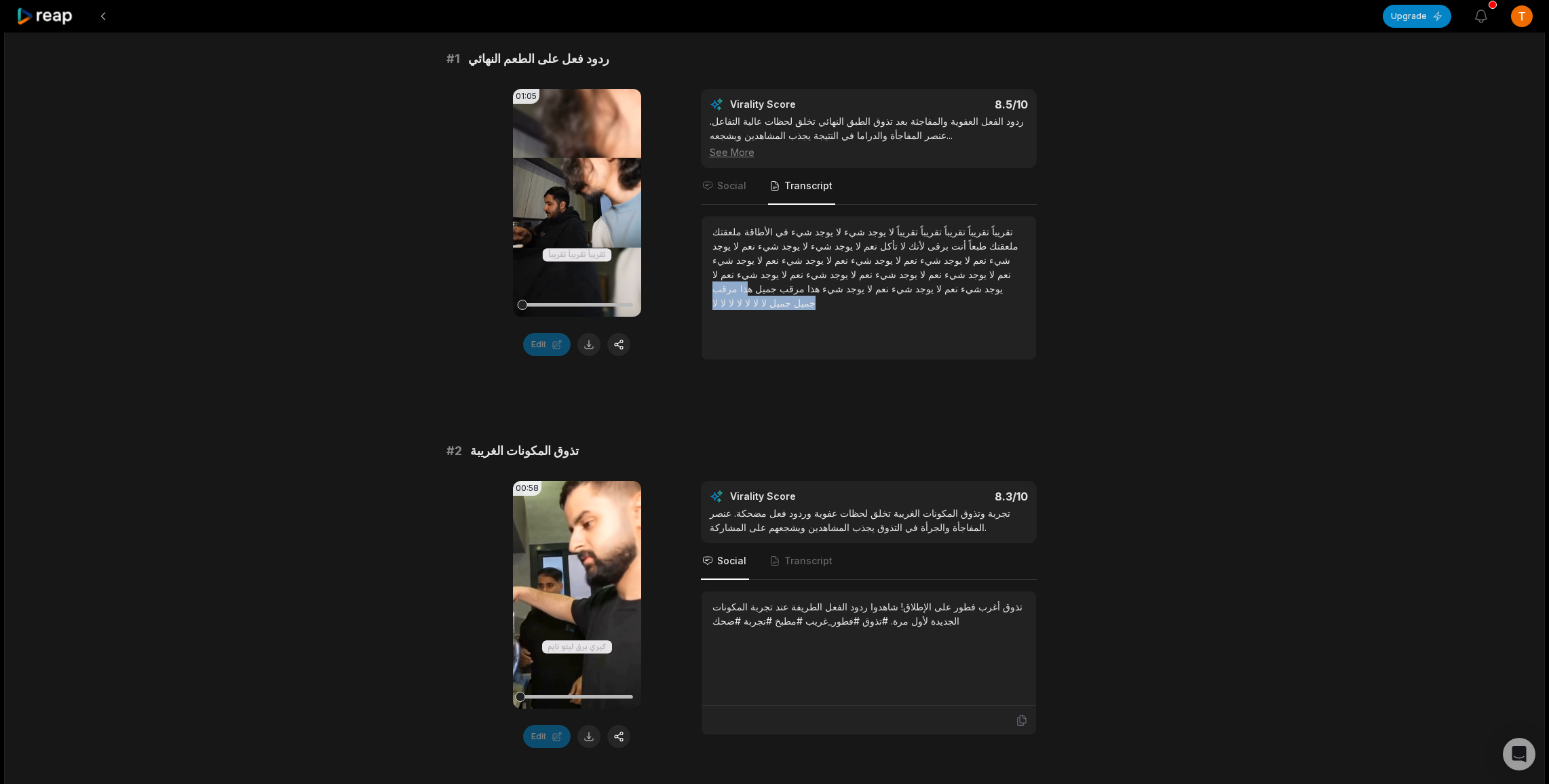
click at [738, 289] on span "مرقب" at bounding box center [725, 288] width 25 height 11
click at [738, 290] on span "مرقب" at bounding box center [725, 288] width 25 height 11
click at [739, 192] on span "Social" at bounding box center [725, 186] width 49 height 36
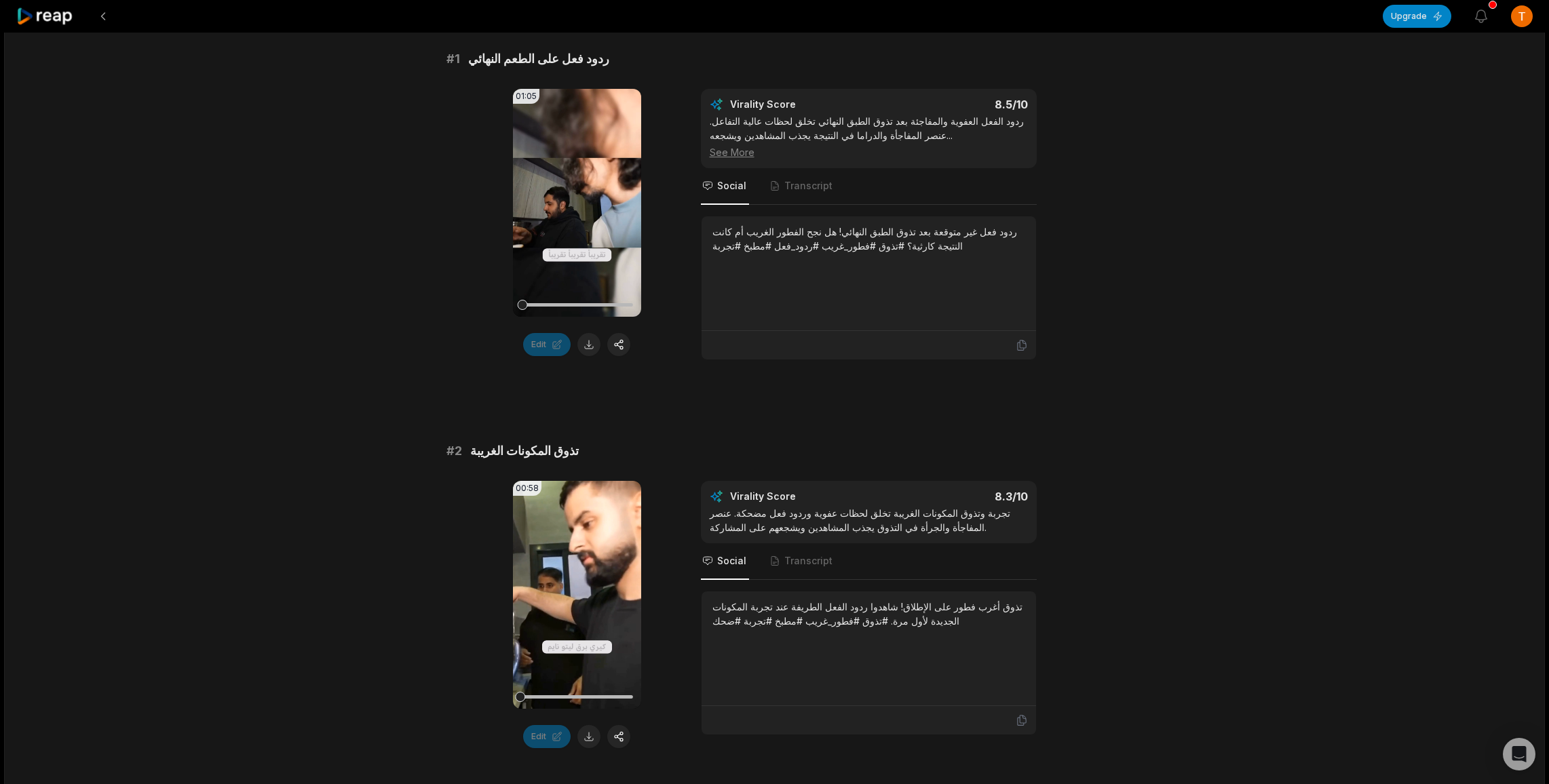
click at [736, 154] on div "See More" at bounding box center [868, 151] width 318 height 14
click at [797, 179] on span "Transcript" at bounding box center [808, 186] width 49 height 13
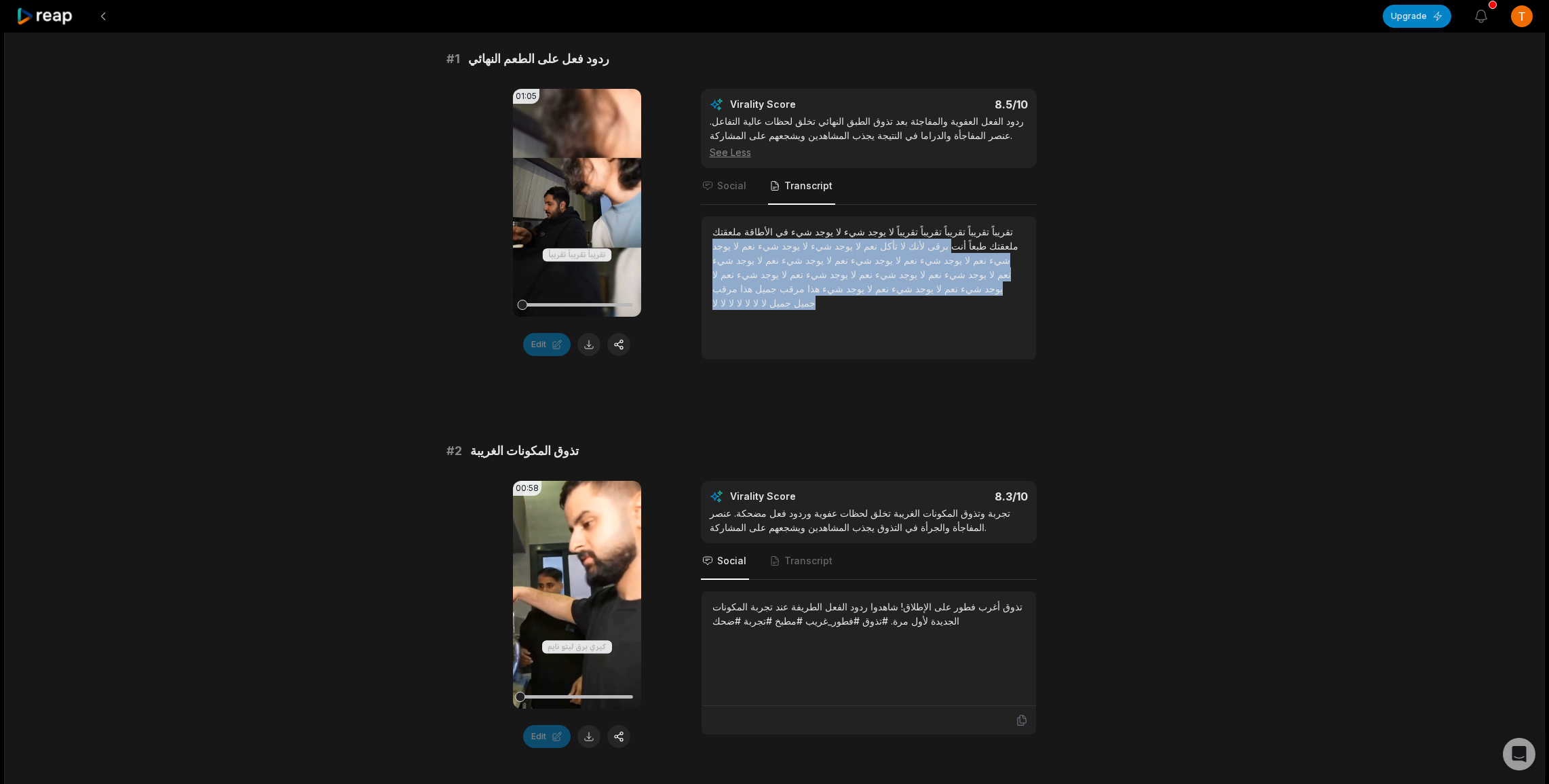
drag, startPoint x: 864, startPoint y: 295, endPoint x: 1030, endPoint y: 226, distance: 179.8
click at [1029, 226] on div "تقريباً تقريباً تقريباً تقريباً تقريباً لا يوجد شيء لا يوجد شيء في الأطاقة ملعق…" at bounding box center [868, 287] width 334 height 143
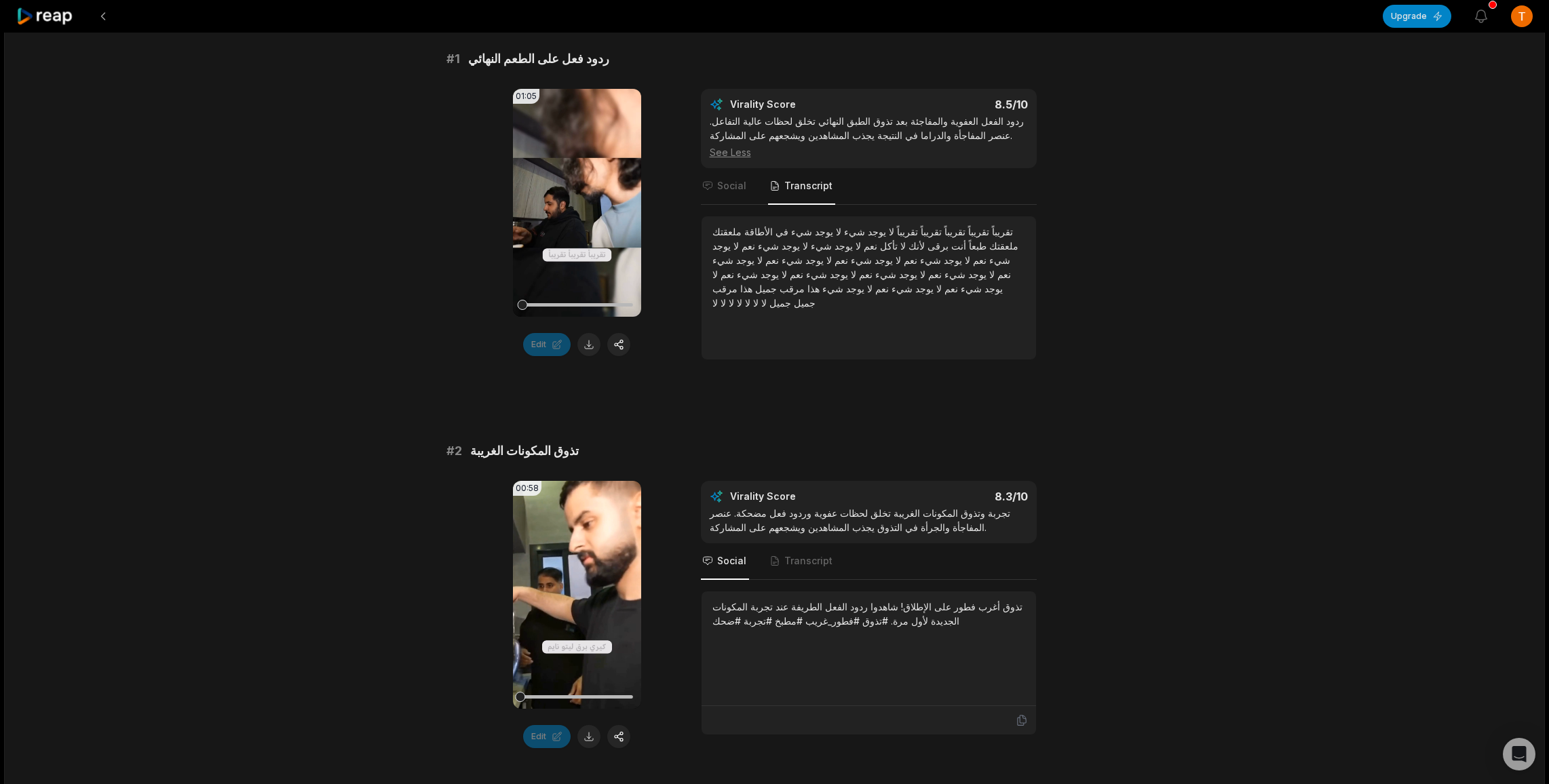
click at [896, 619] on div "تذوق أغرب فطور على الإطلاق! شاهدوا ردود الفعل الطريفة عند تجربة المكونات الجديد…" at bounding box center [868, 614] width 313 height 29
click at [769, 556] on icon "Tabs" at bounding box center [774, 560] width 10 height 10
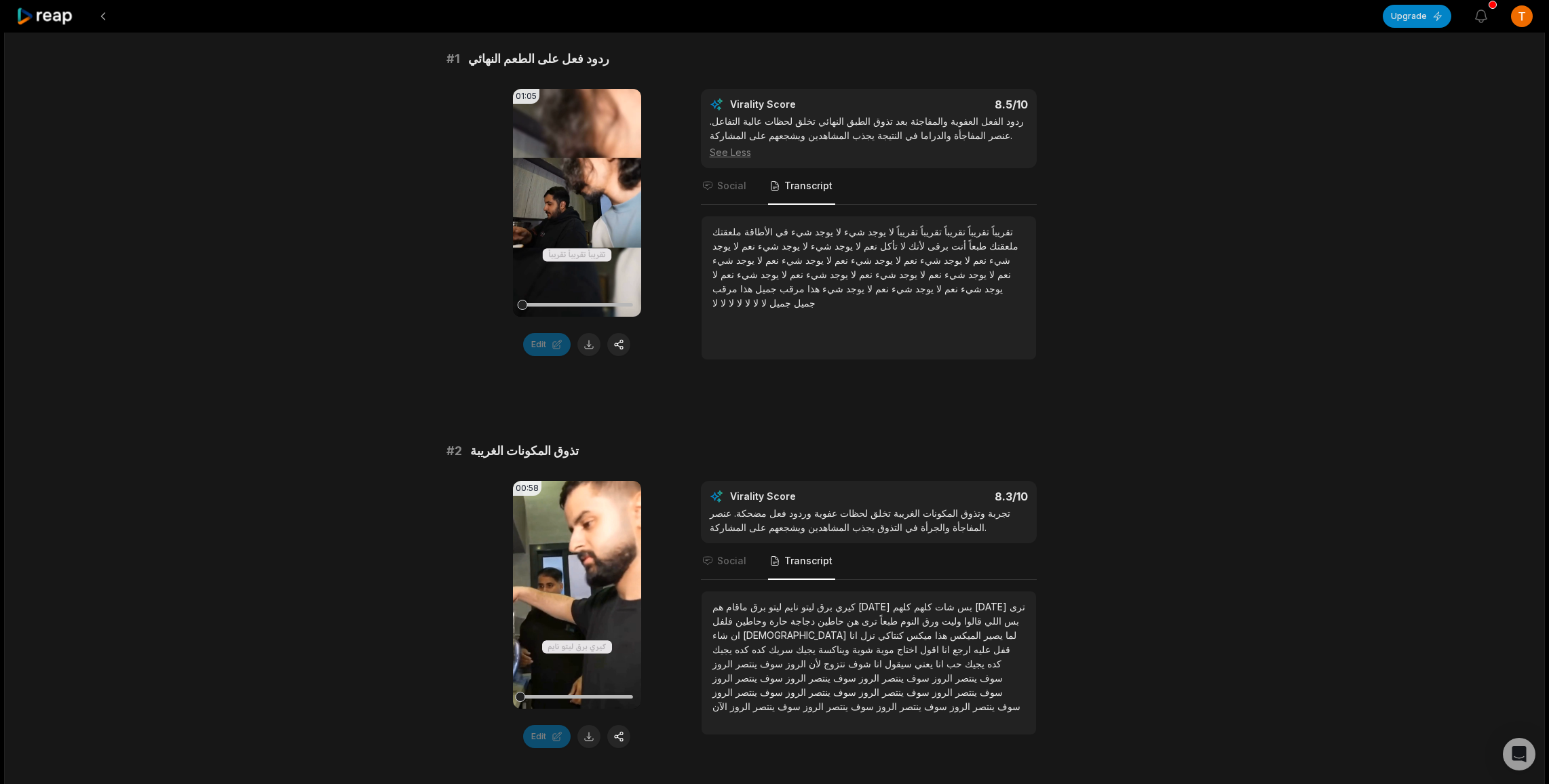
click at [733, 686] on span "الروز" at bounding box center [722, 692] width 20 height 11
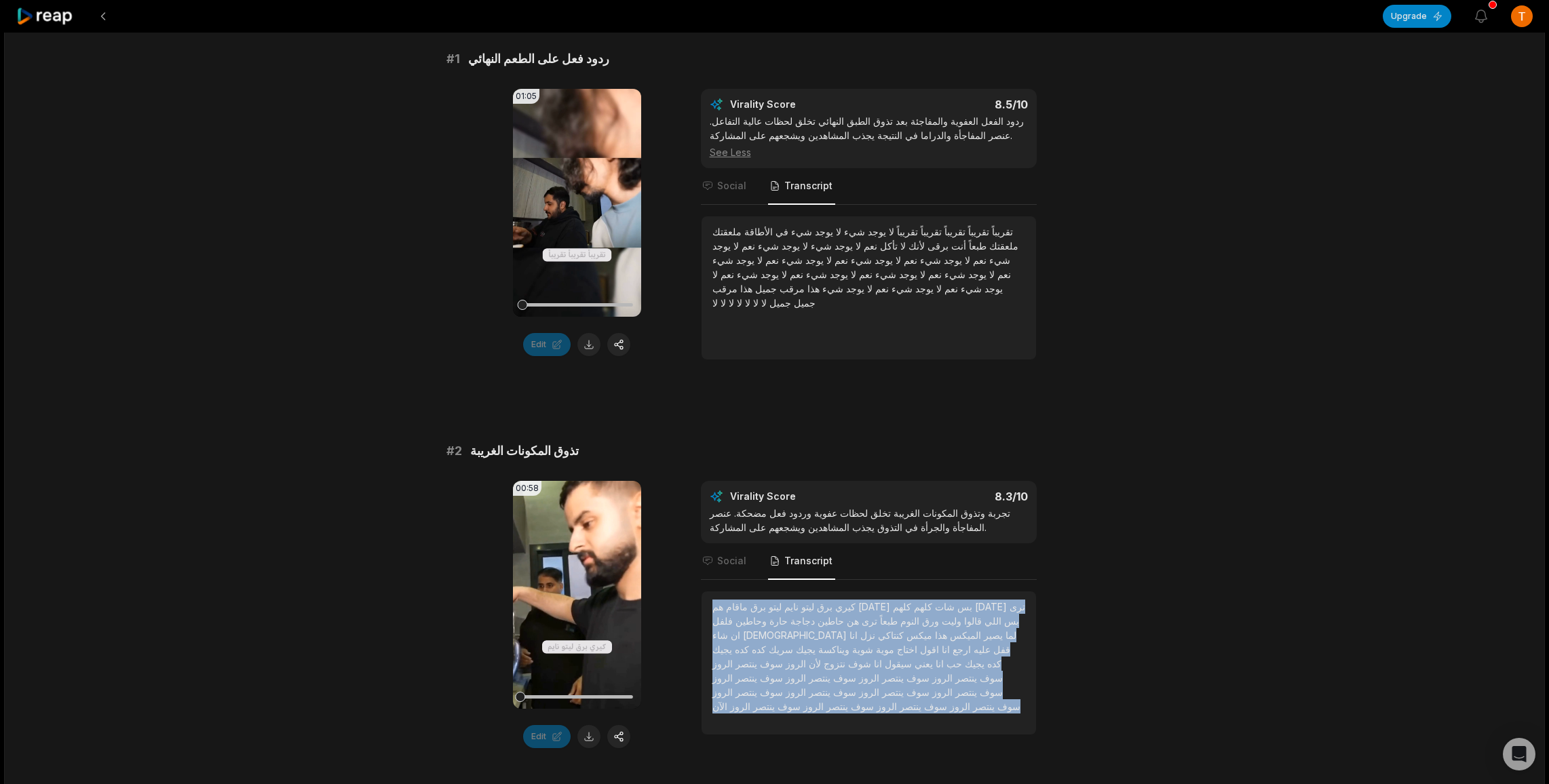
click at [733, 686] on span "الروز" at bounding box center [722, 692] width 20 height 11
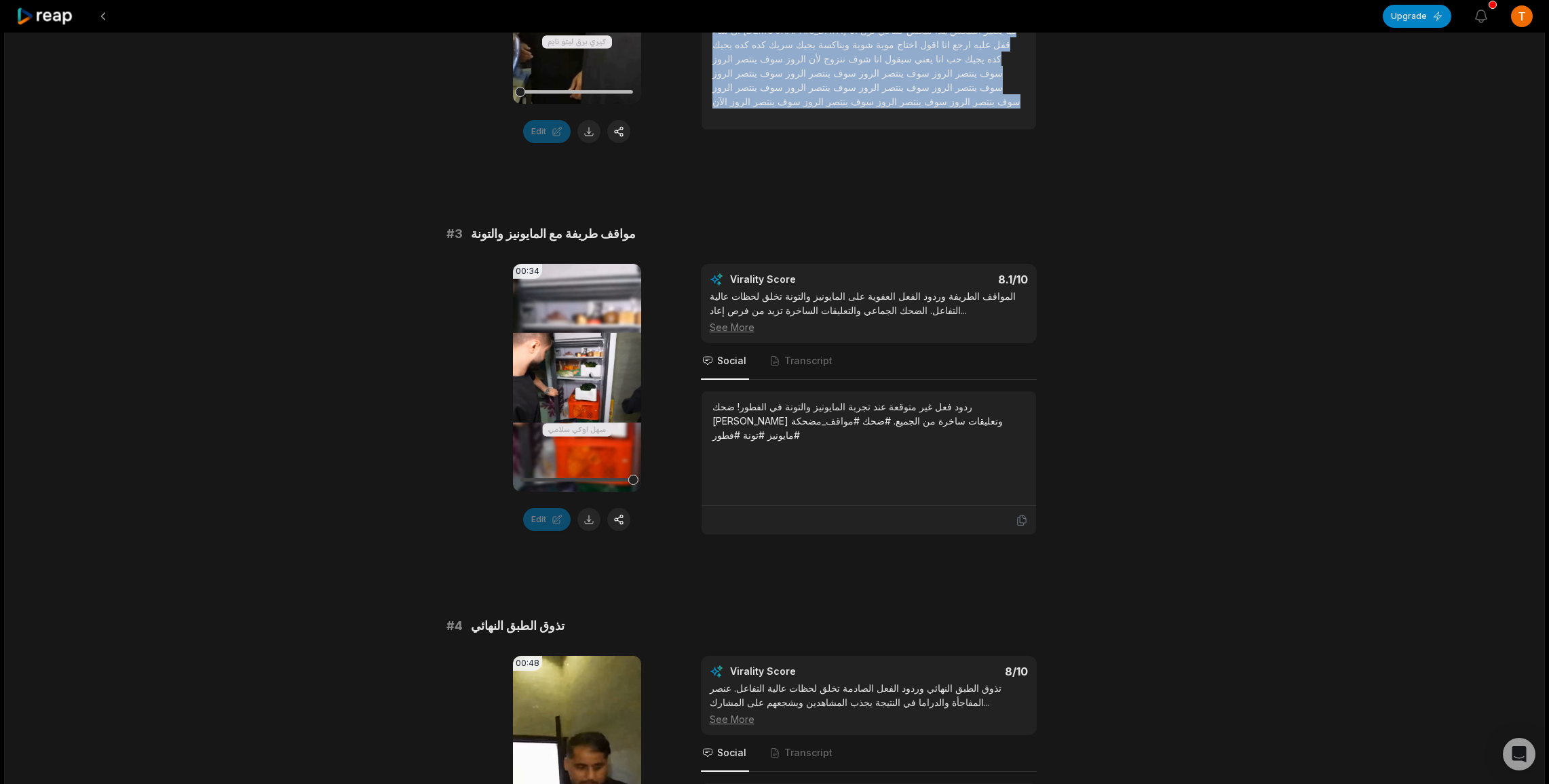
scroll to position [841, 0]
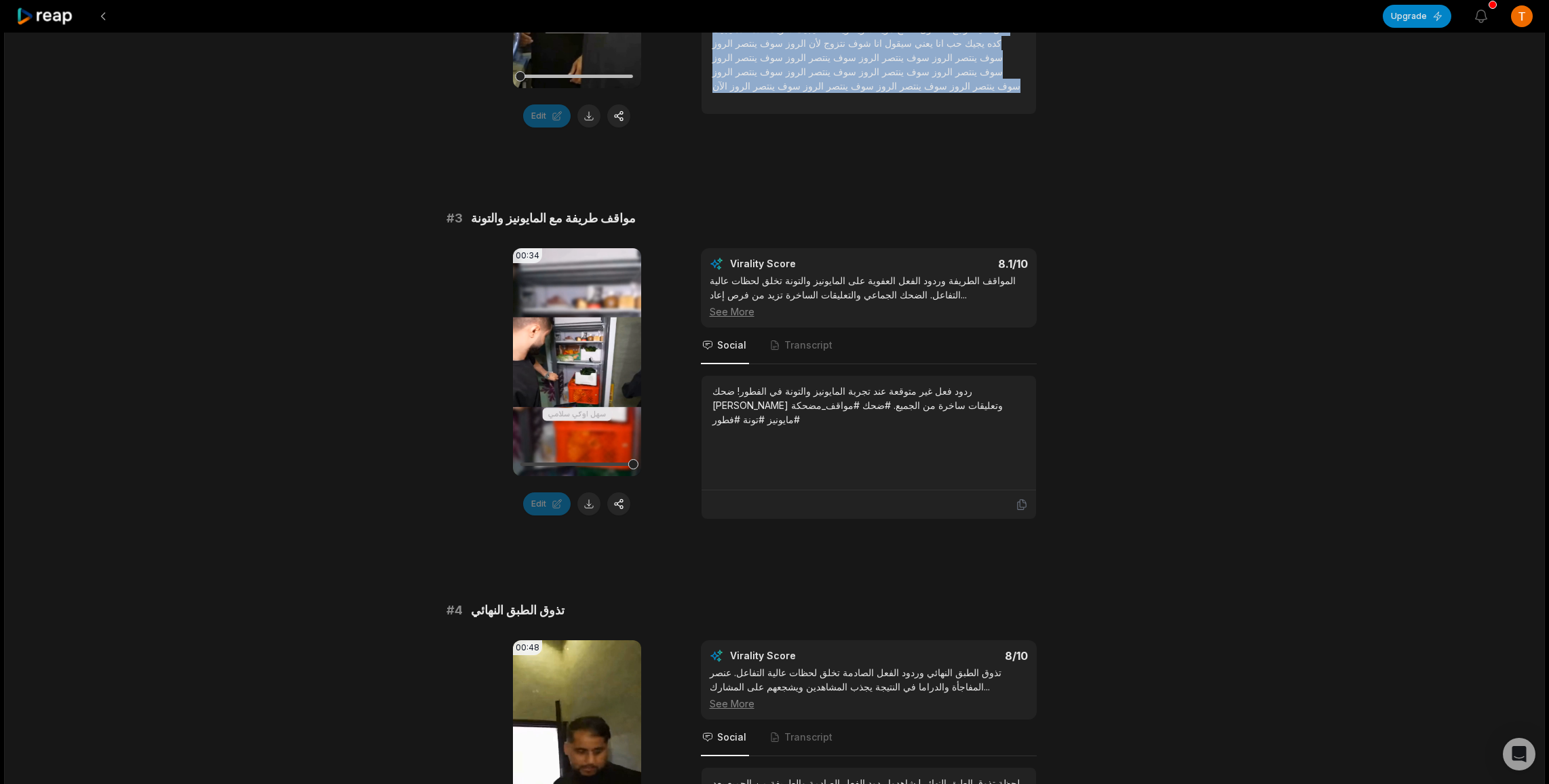
click at [586, 503] on button at bounding box center [588, 503] width 23 height 23
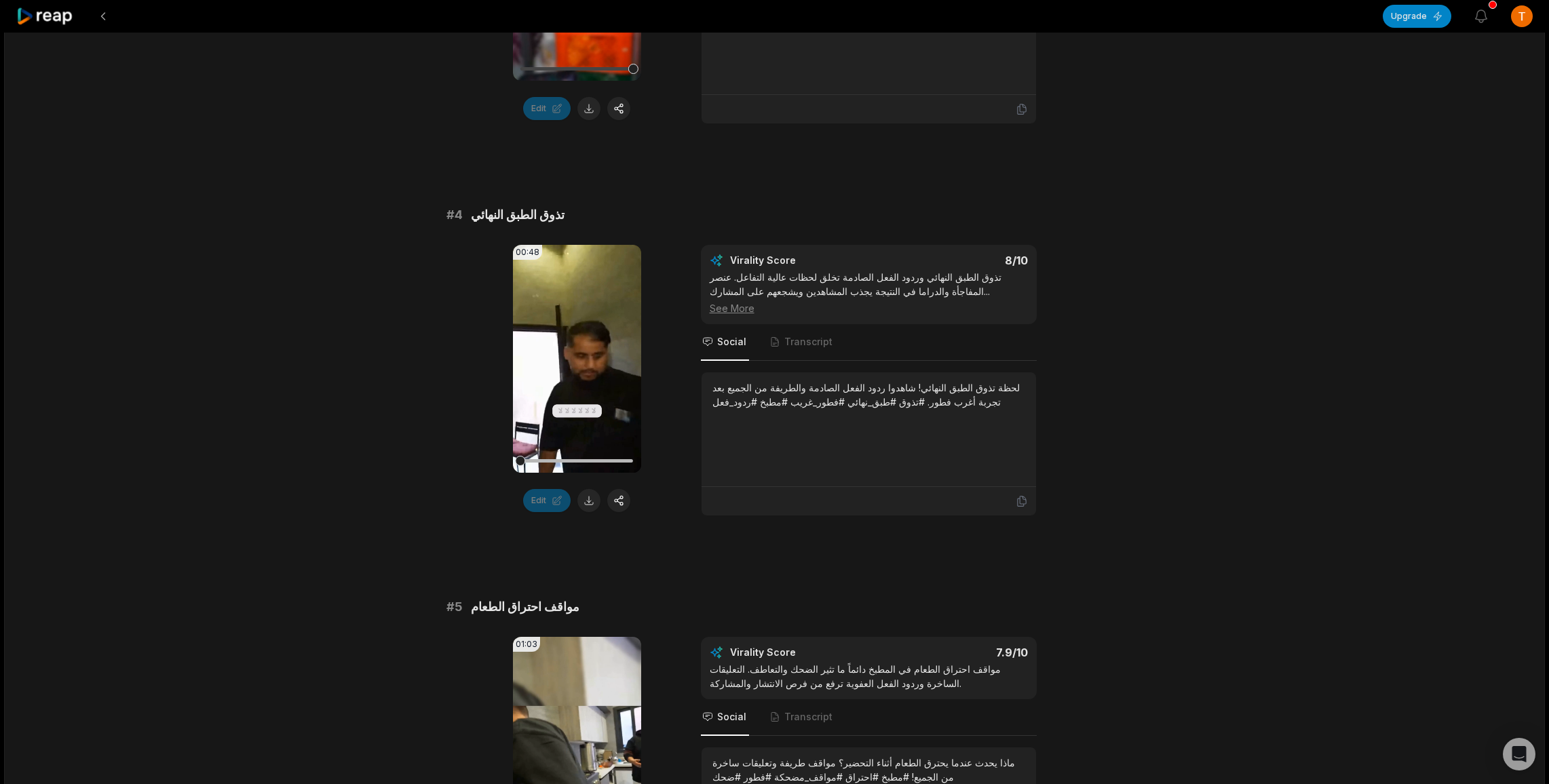
scroll to position [1251, 0]
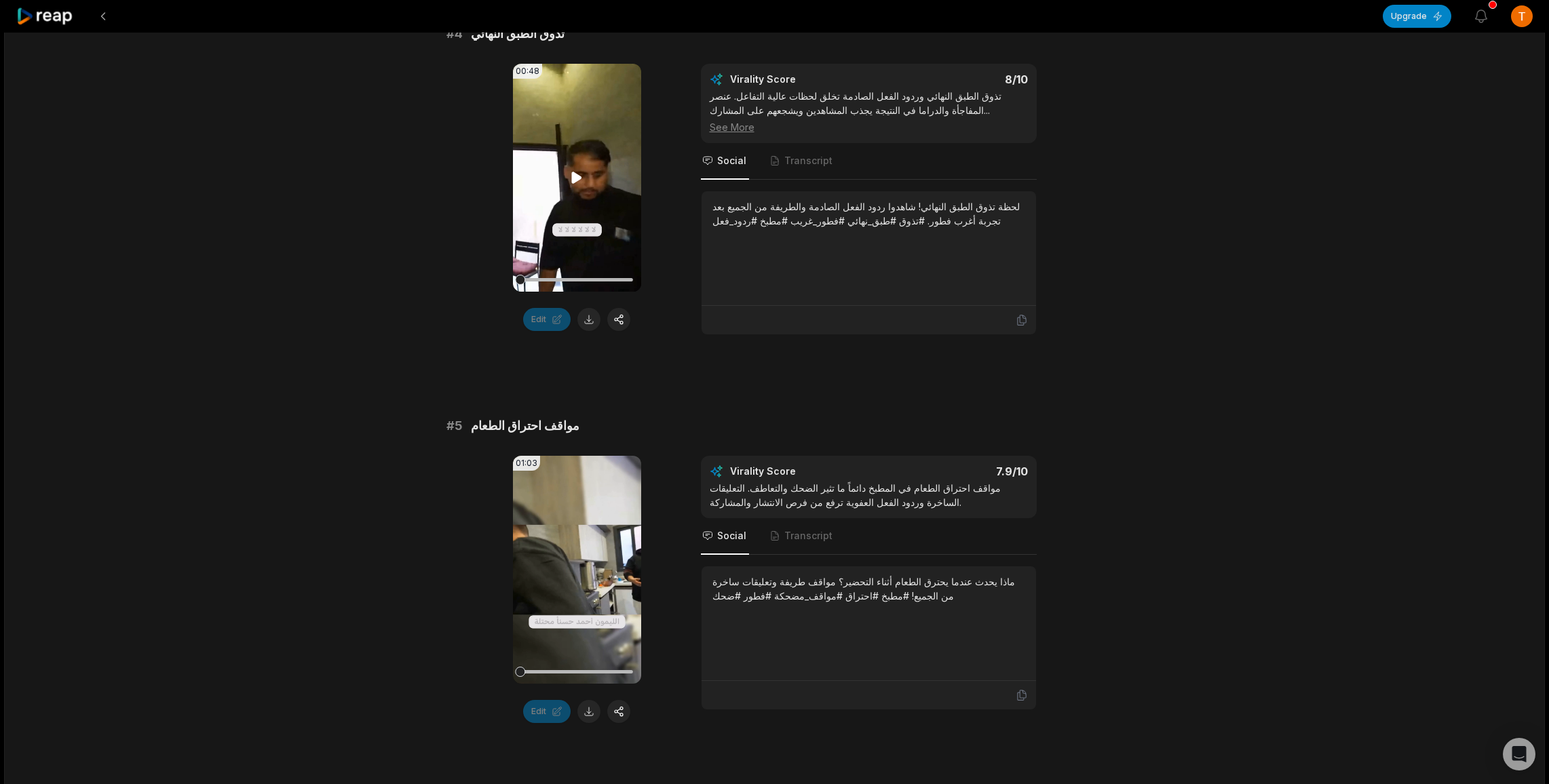
click at [585, 169] on video "Your browser does not support mp4 format." at bounding box center [577, 177] width 129 height 227
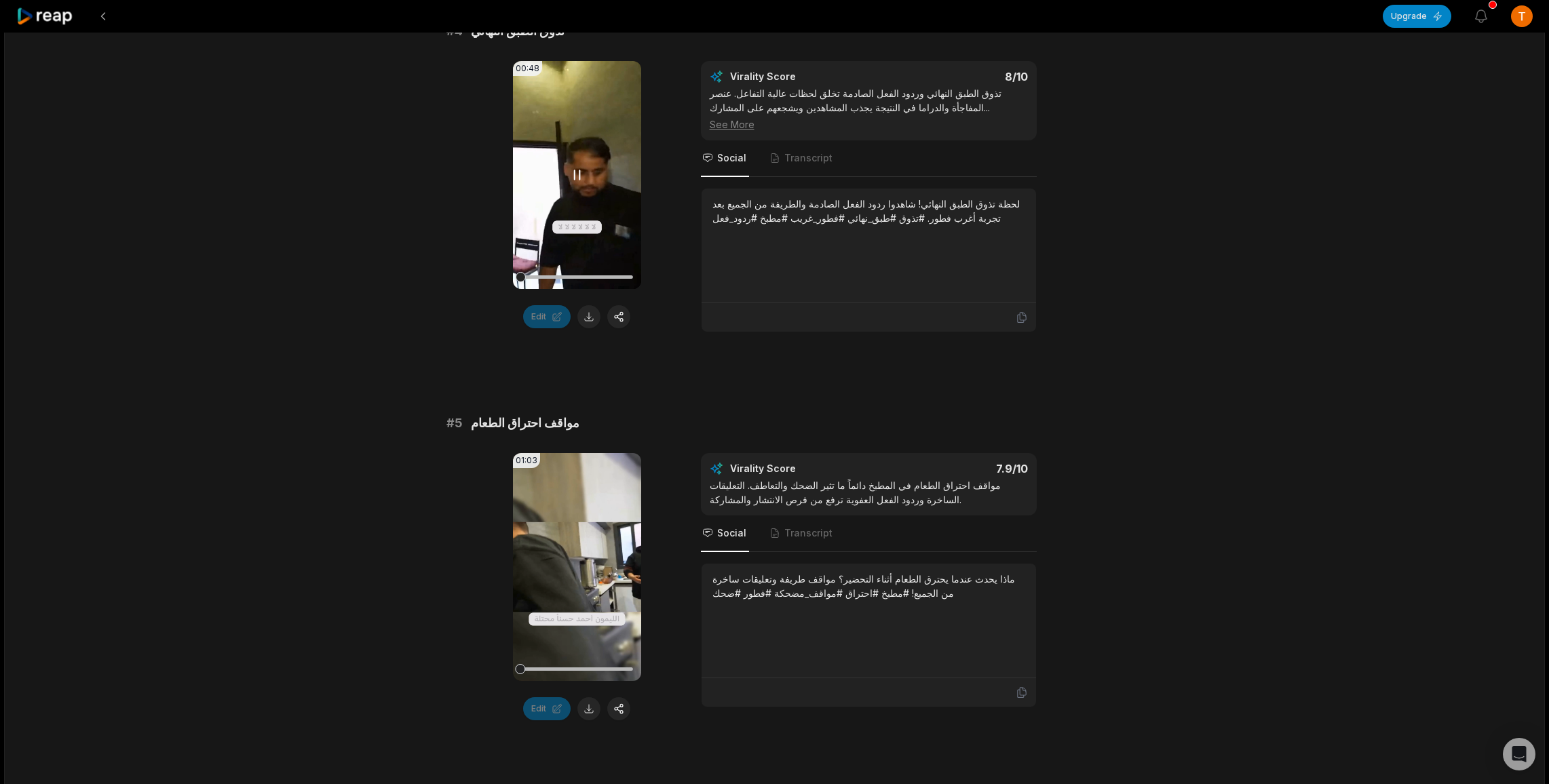
scroll to position [1420, 0]
click at [582, 316] on button at bounding box center [588, 317] width 23 height 23
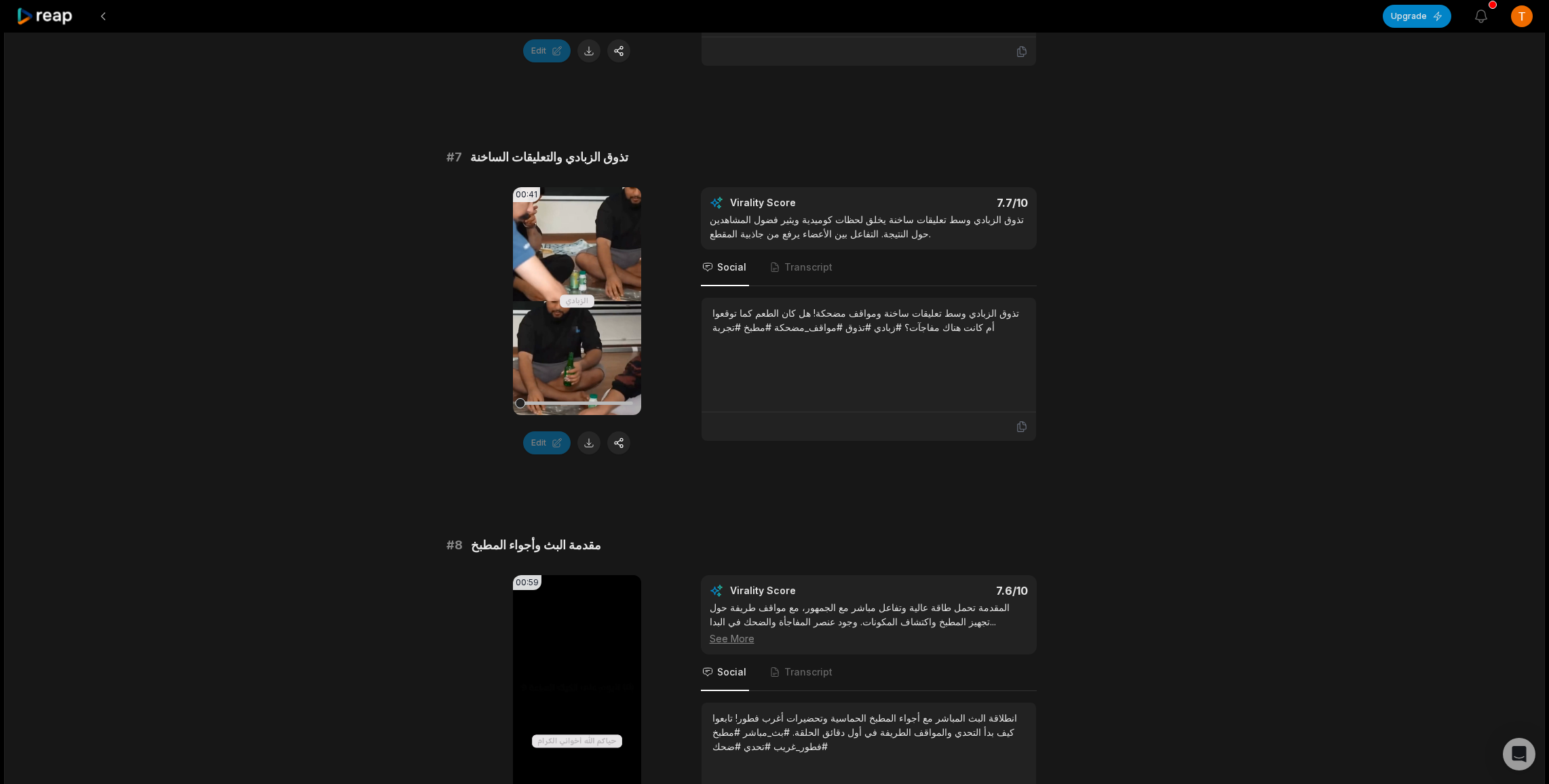
scroll to position [2548, 0]
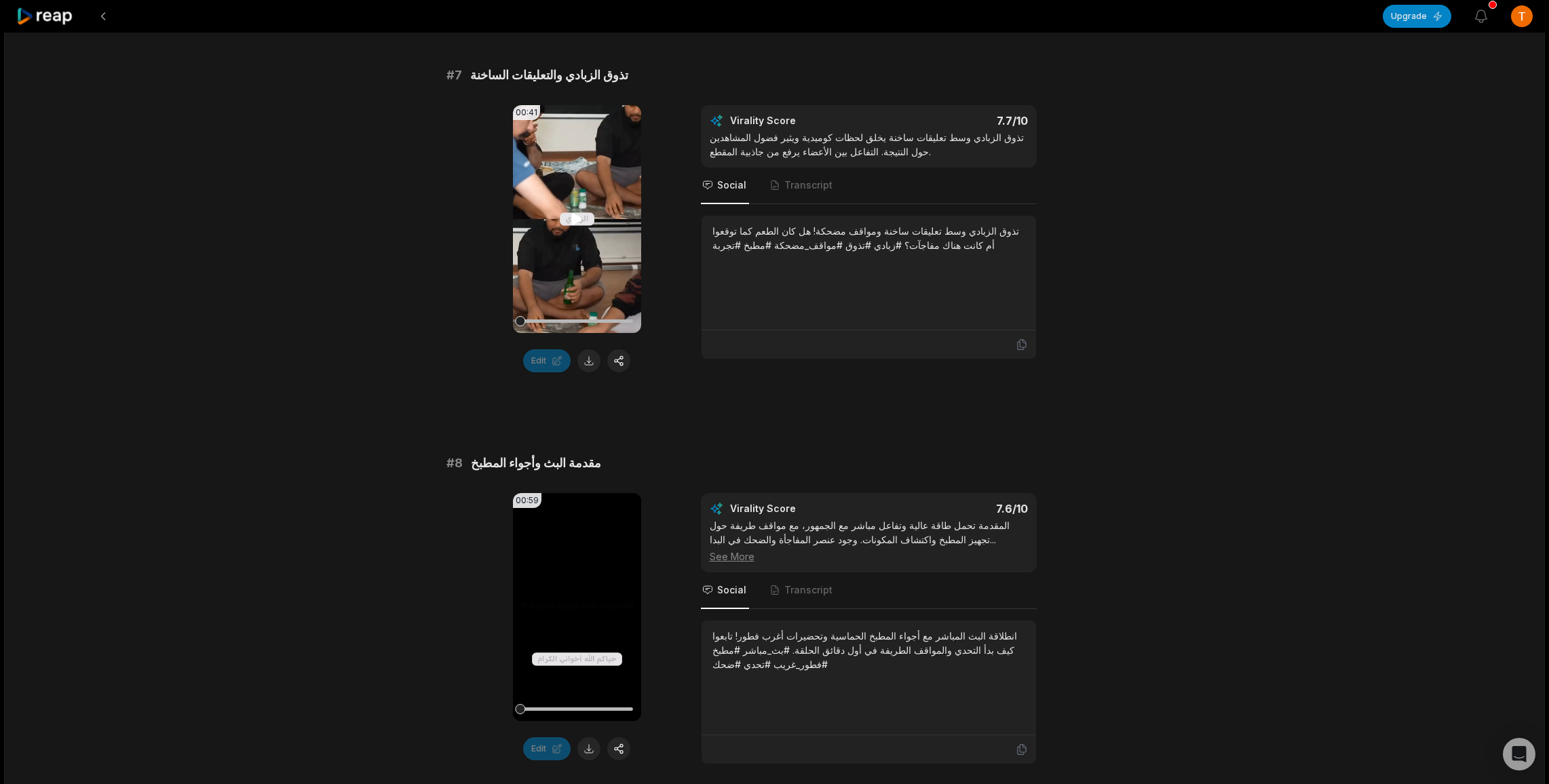
click at [566, 214] on video "Your browser does not support mp4 format." at bounding box center [577, 218] width 129 height 227
click at [589, 359] on button at bounding box center [588, 361] width 23 height 23
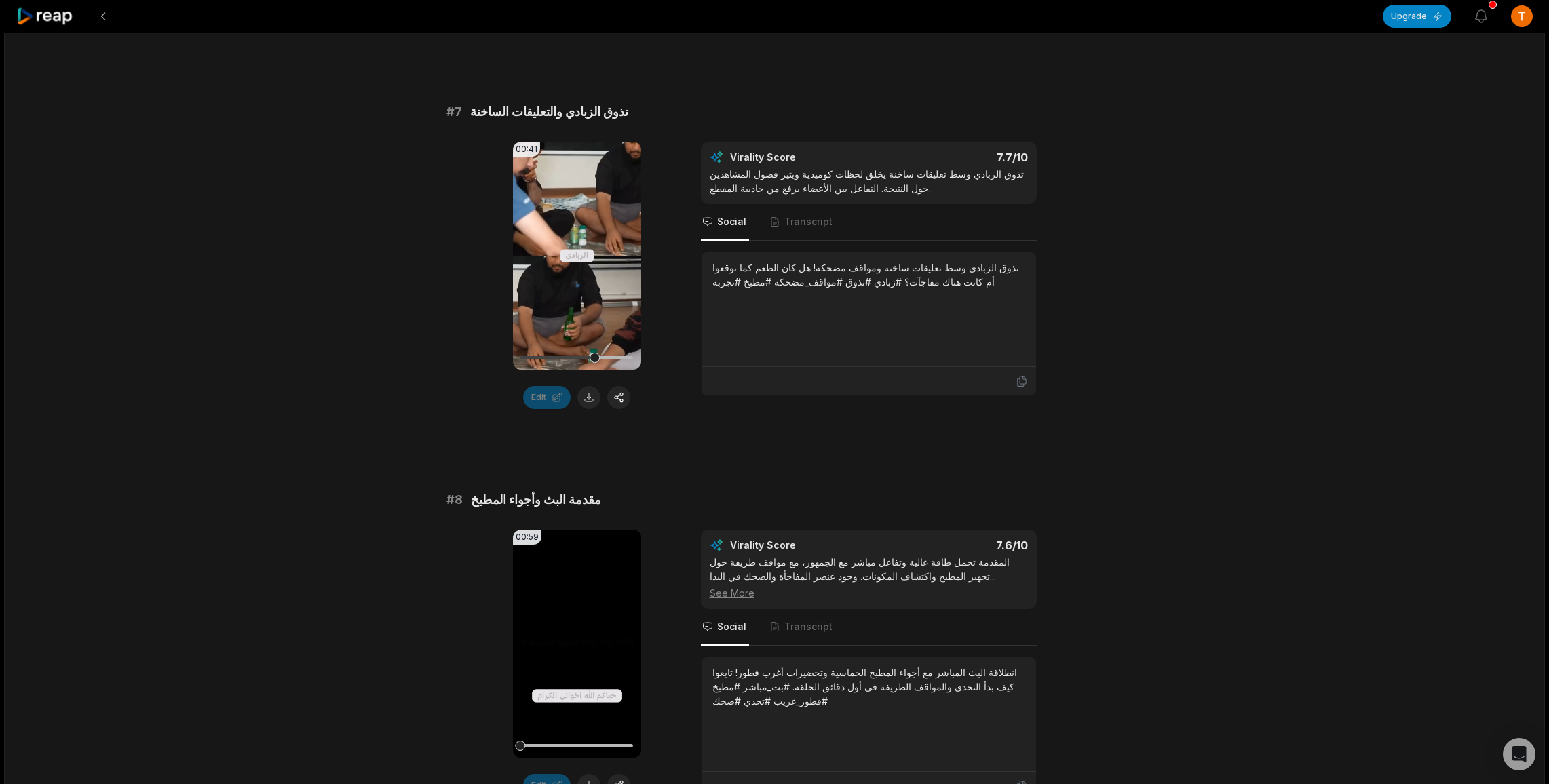
scroll to position [2516, 0]
